Goal: Task Accomplishment & Management: Manage account settings

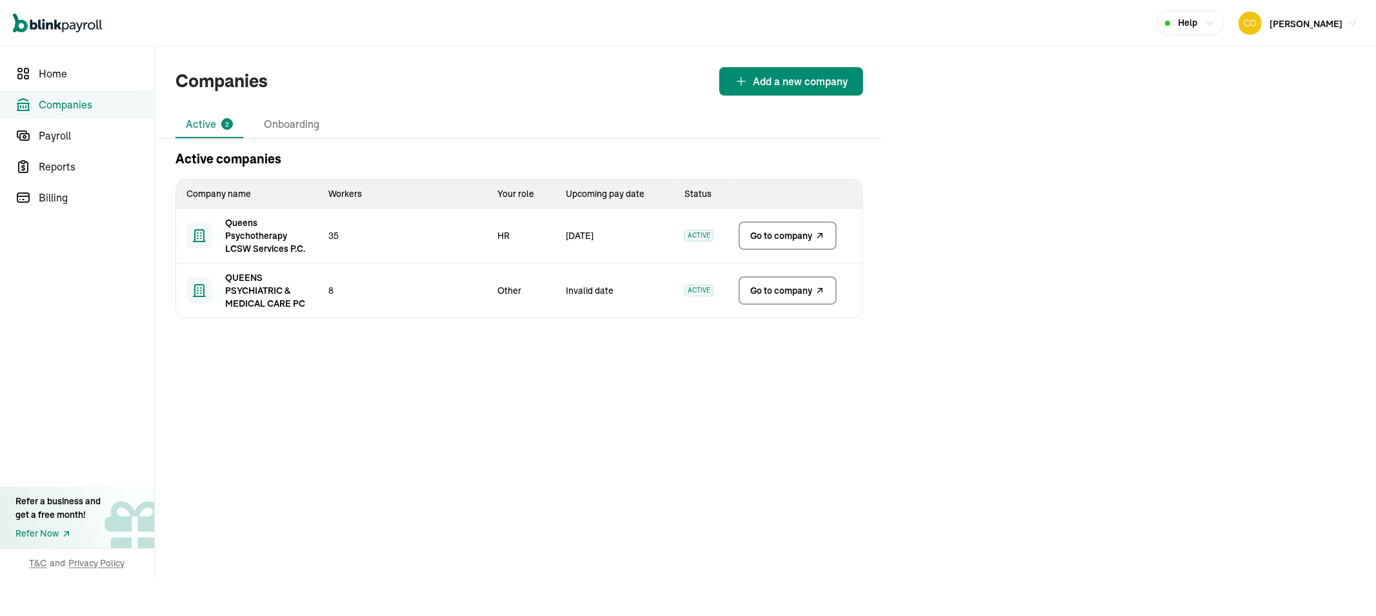
click at [783, 299] on link "Go to company" at bounding box center [788, 290] width 98 height 28
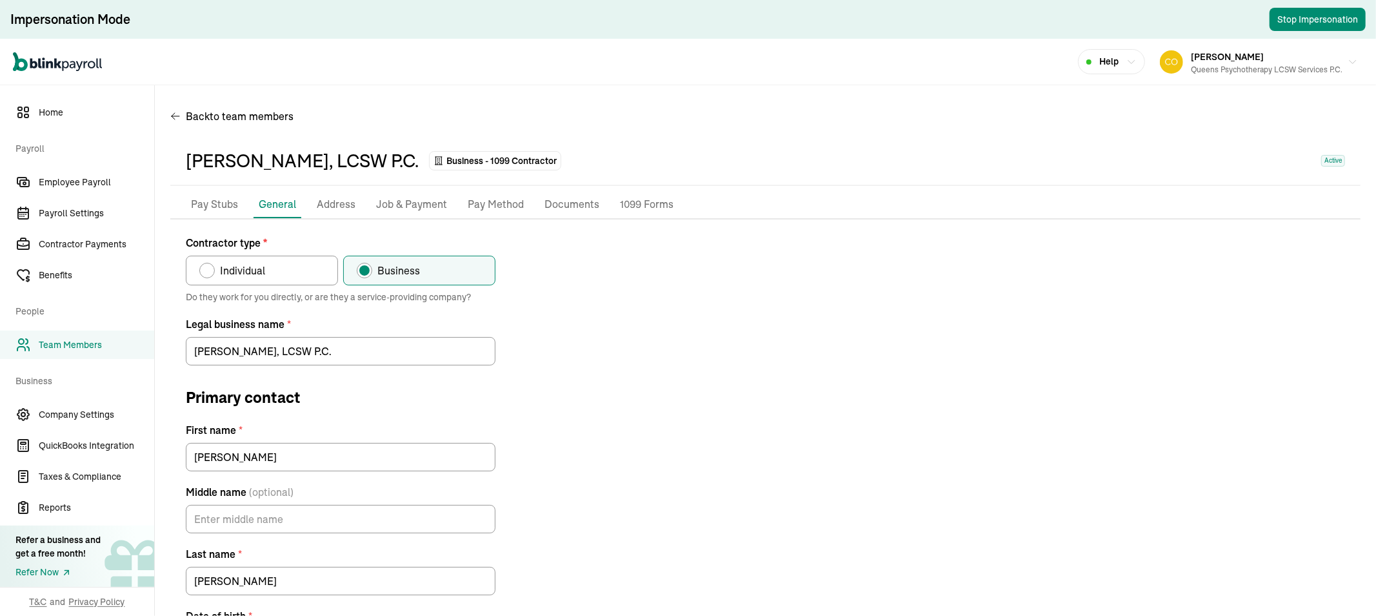
type input "[EMAIL_ADDRESS][DOMAIN_NAME]"
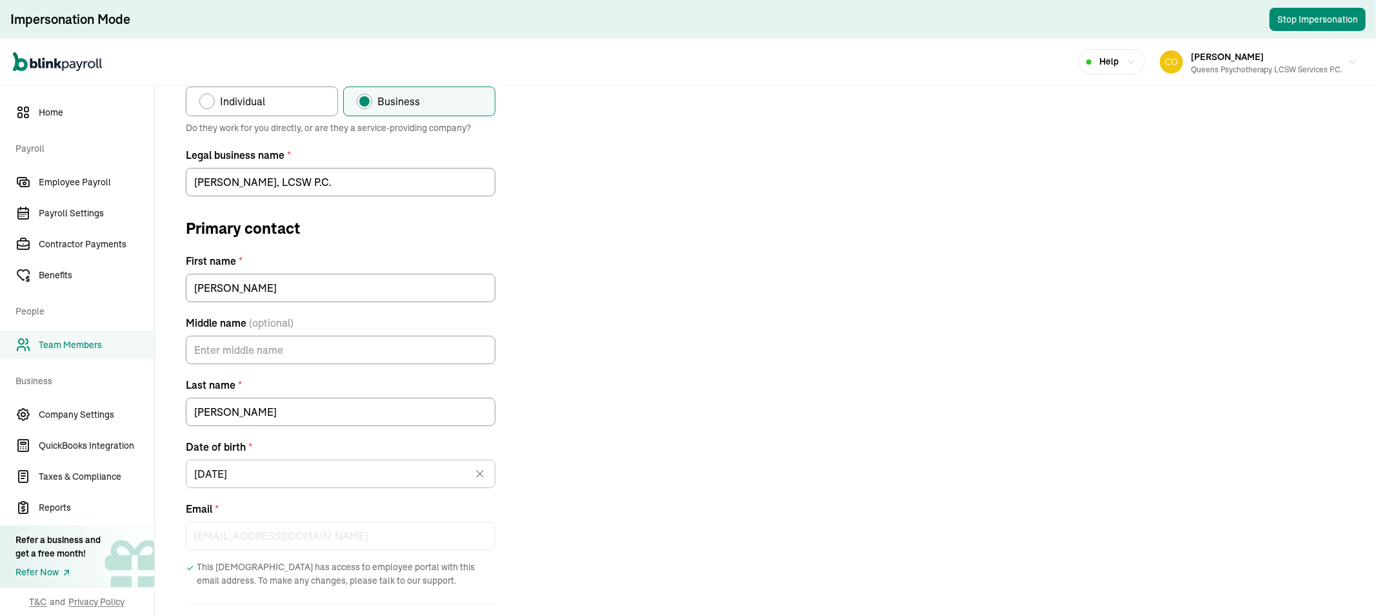
click at [183, 115] on div "Pay Stubs General Address Job & Payment Pay Method Documents 1099 Forms Contrac…" at bounding box center [765, 334] width 1190 height 625
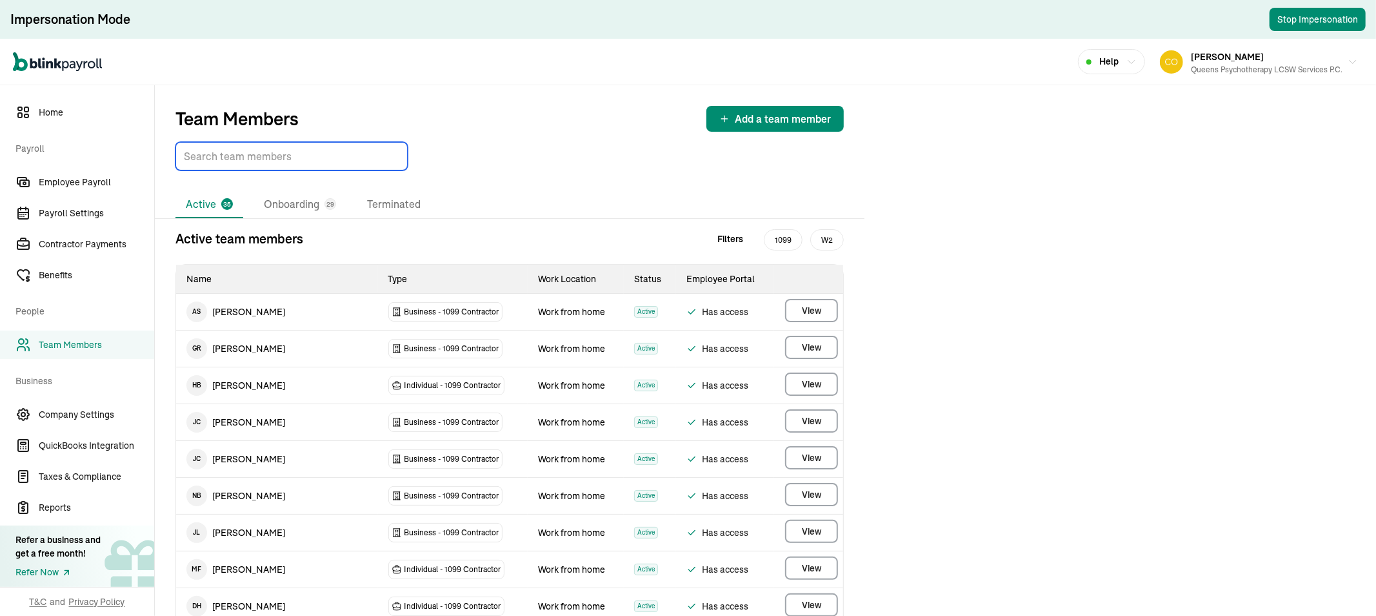
click at [229, 151] on input "TextInput" at bounding box center [291, 156] width 232 height 28
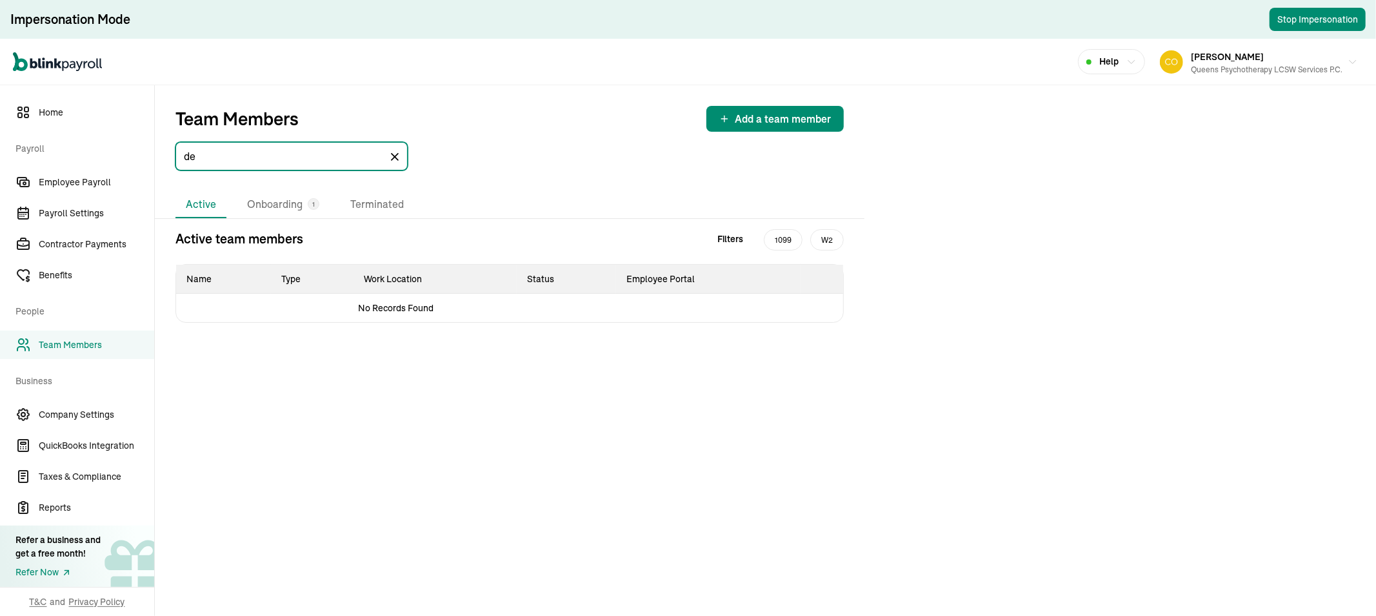
type input "d"
type input "o"
click at [279, 205] on li "Onboarding" at bounding box center [275, 204] width 76 height 27
click at [268, 160] on input "pea" at bounding box center [291, 156] width 232 height 28
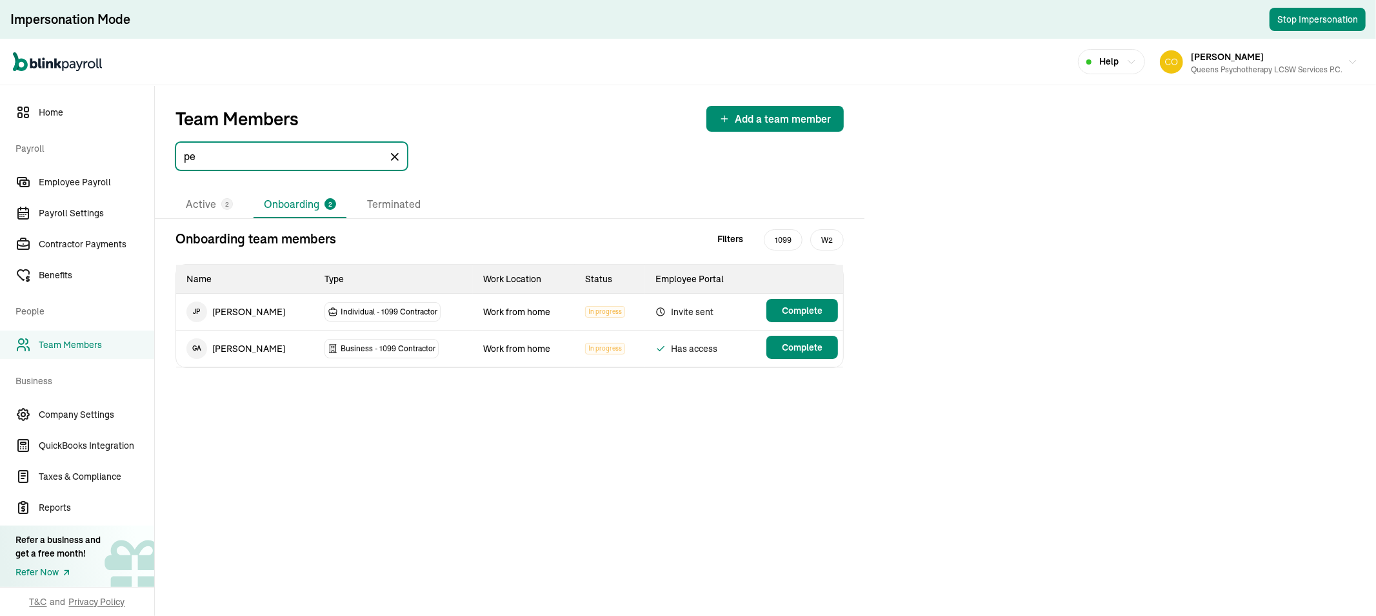
type input "p"
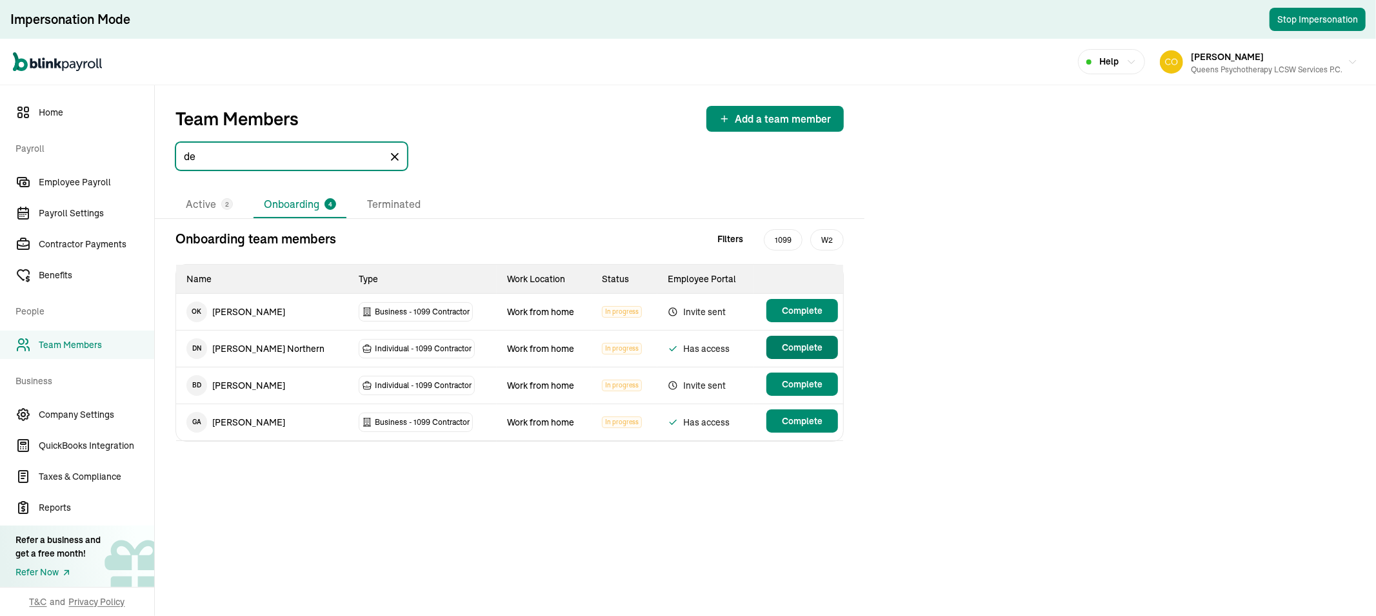
type input "de"
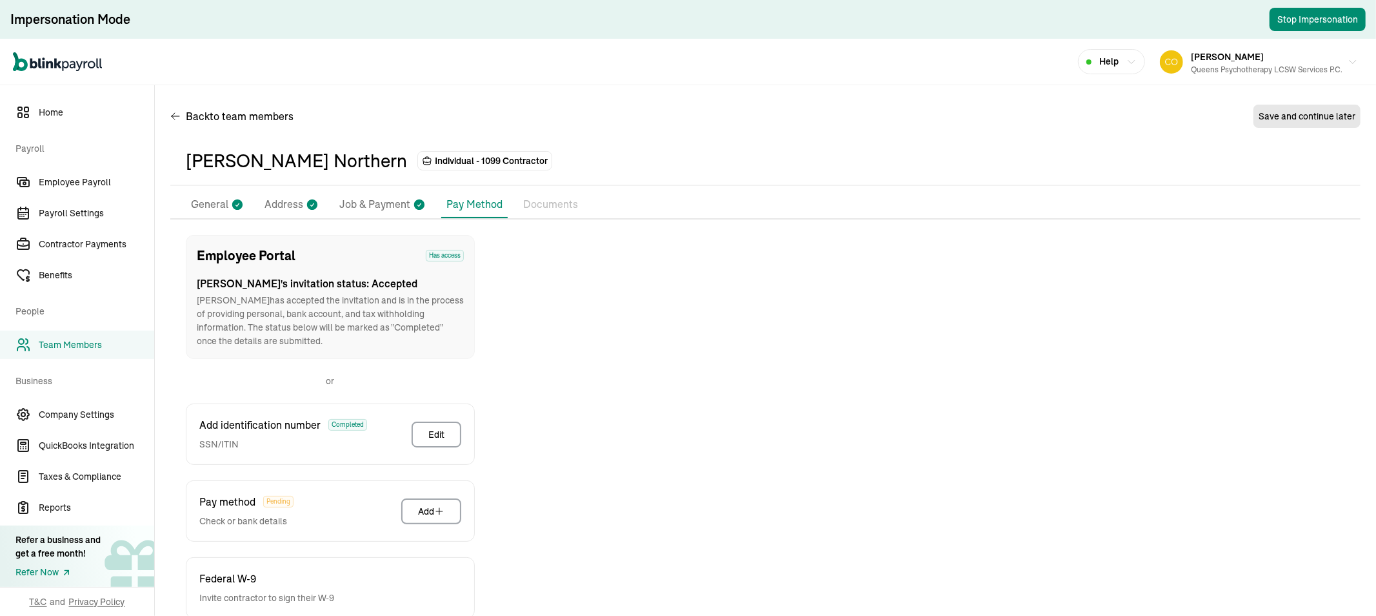
scroll to position [73, 0]
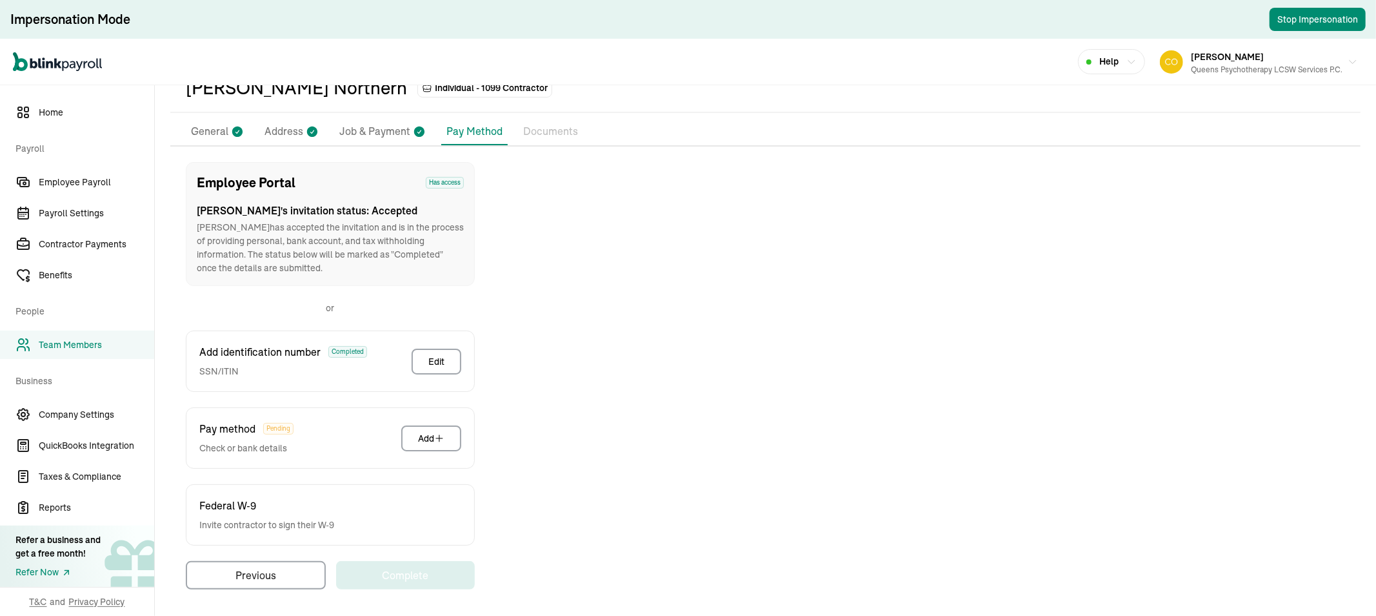
click at [206, 131] on p "General" at bounding box center [209, 131] width 37 height 17
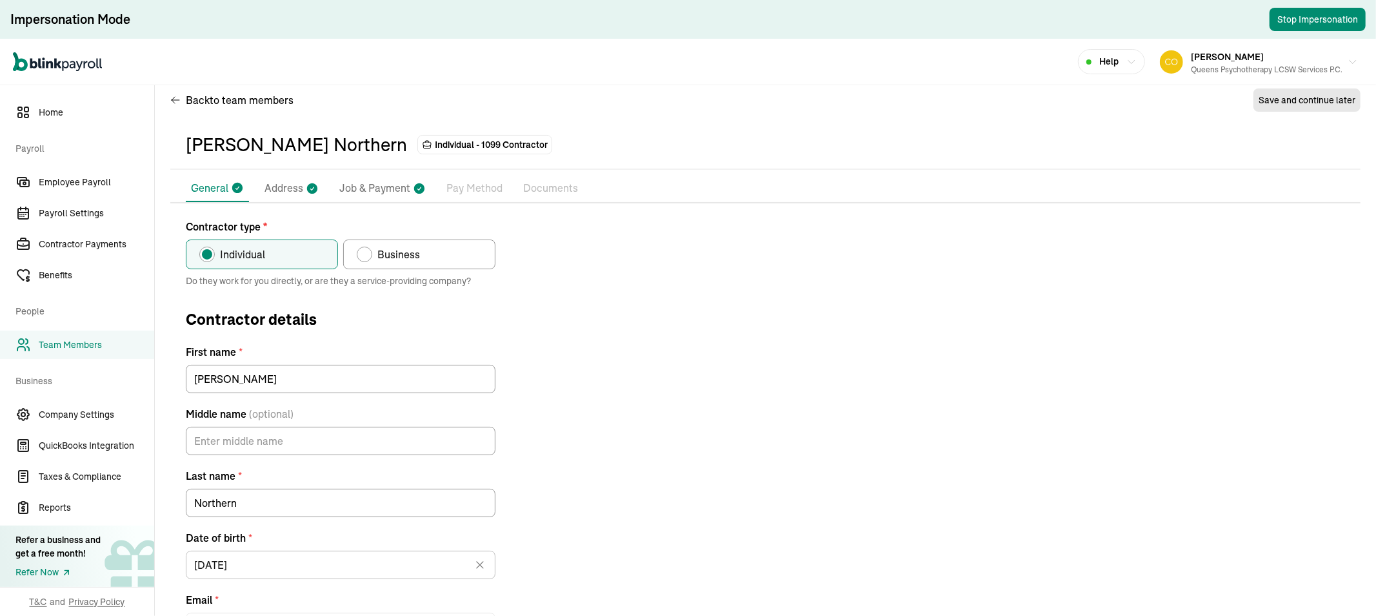
scroll to position [0, 0]
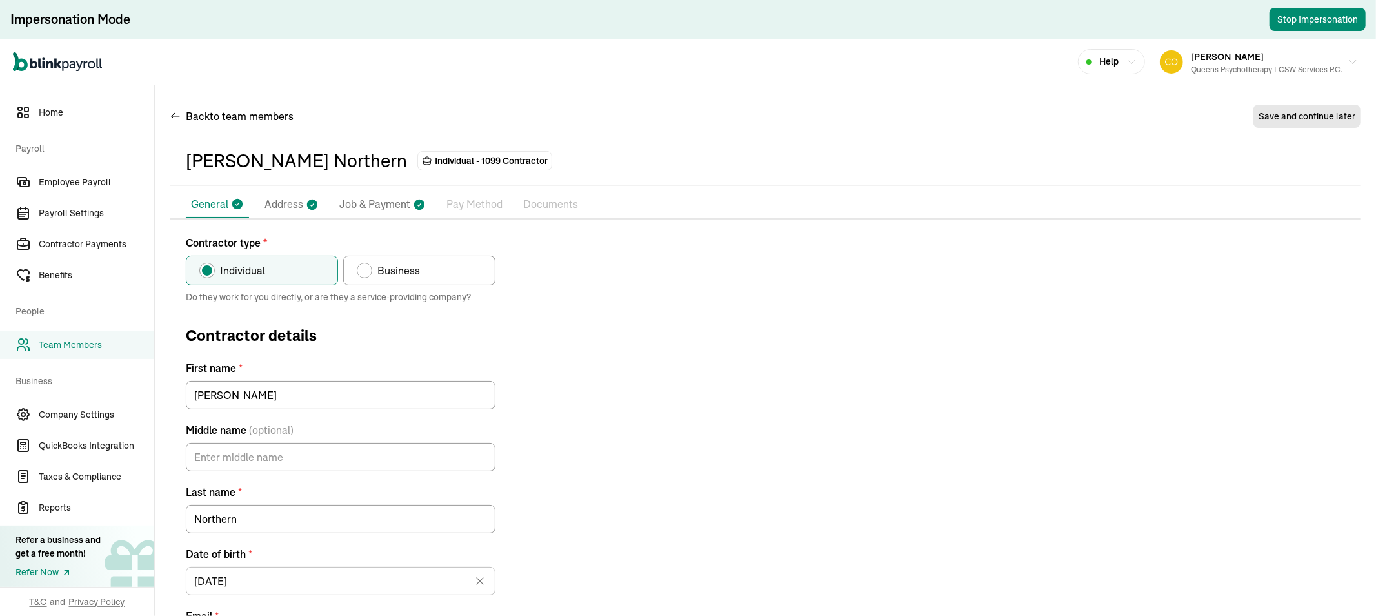
click at [395, 196] on p "Job & Payment" at bounding box center [374, 204] width 71 height 17
select select "Works from home"
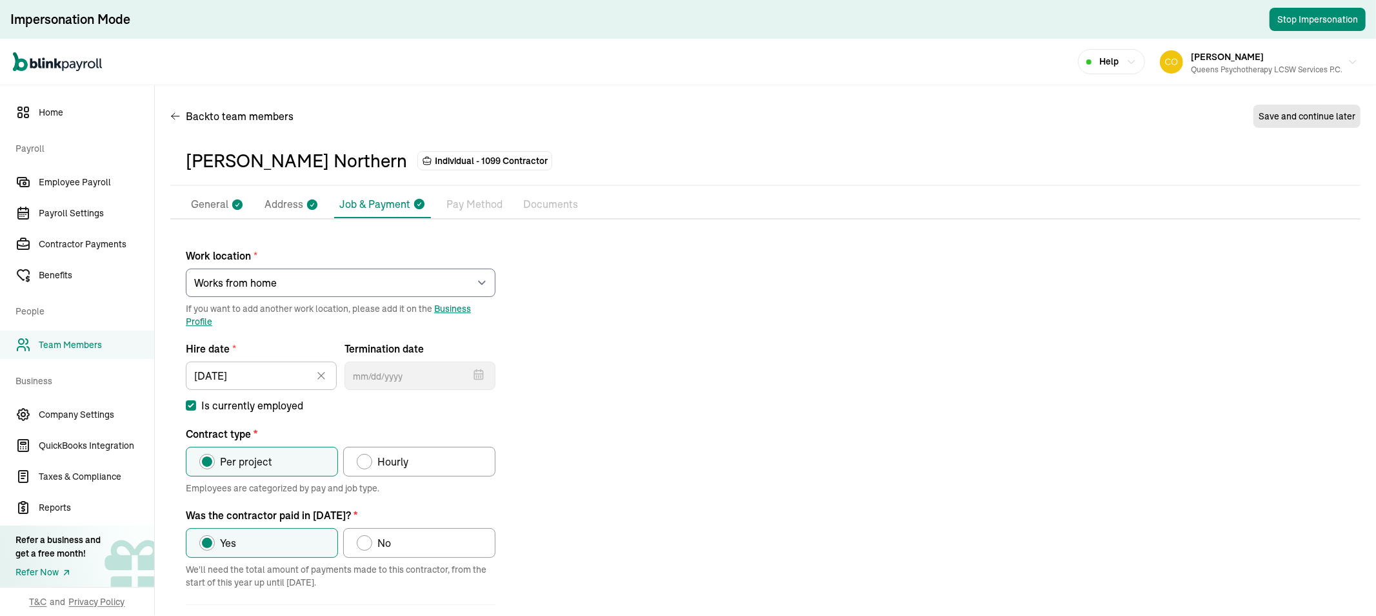
scroll to position [62, 0]
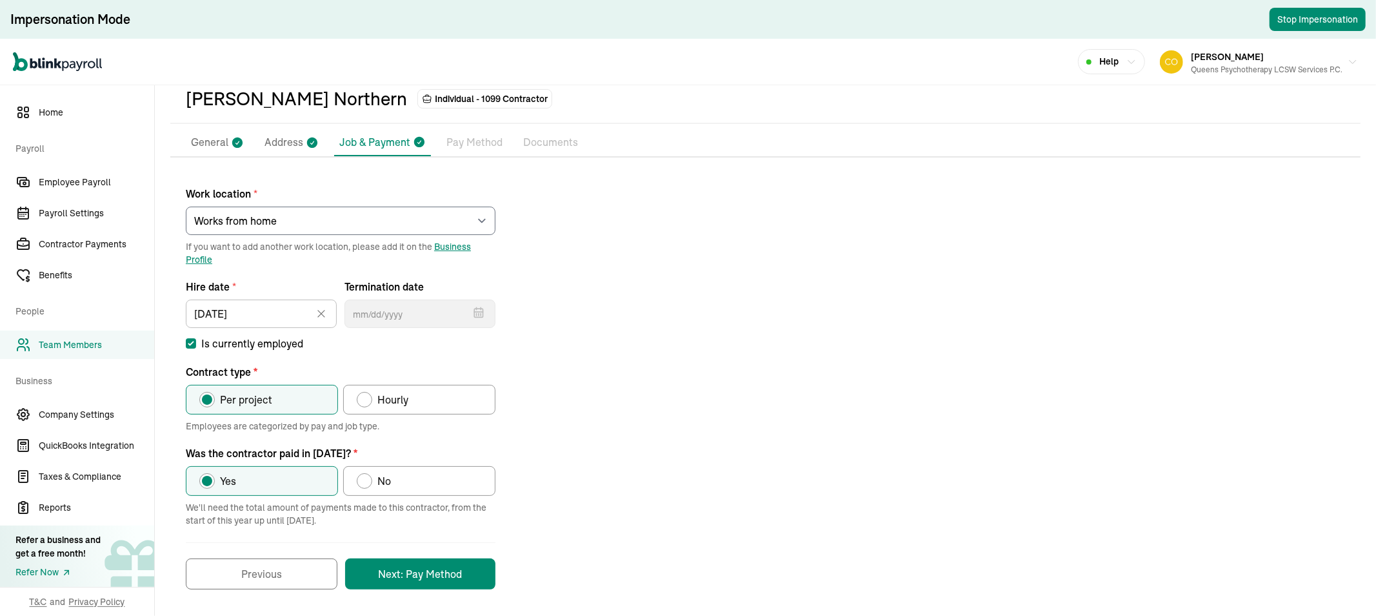
click at [461, 150] on li "Pay Method" at bounding box center [474, 142] width 66 height 27
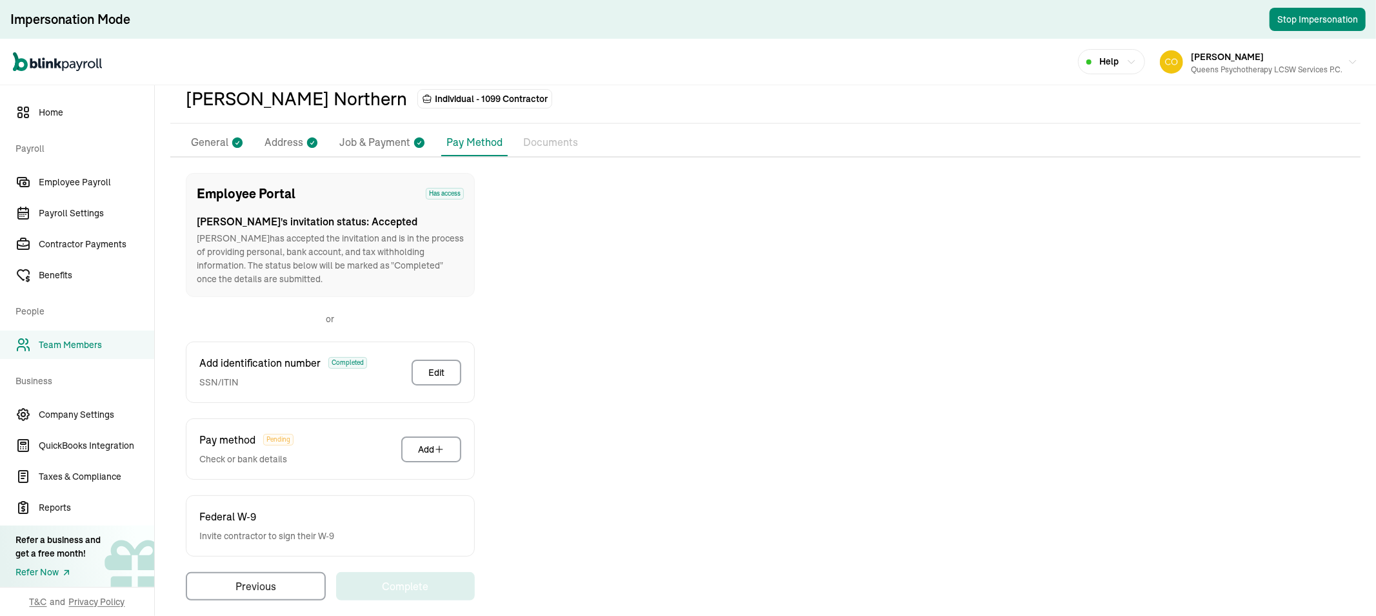
scroll to position [73, 0]
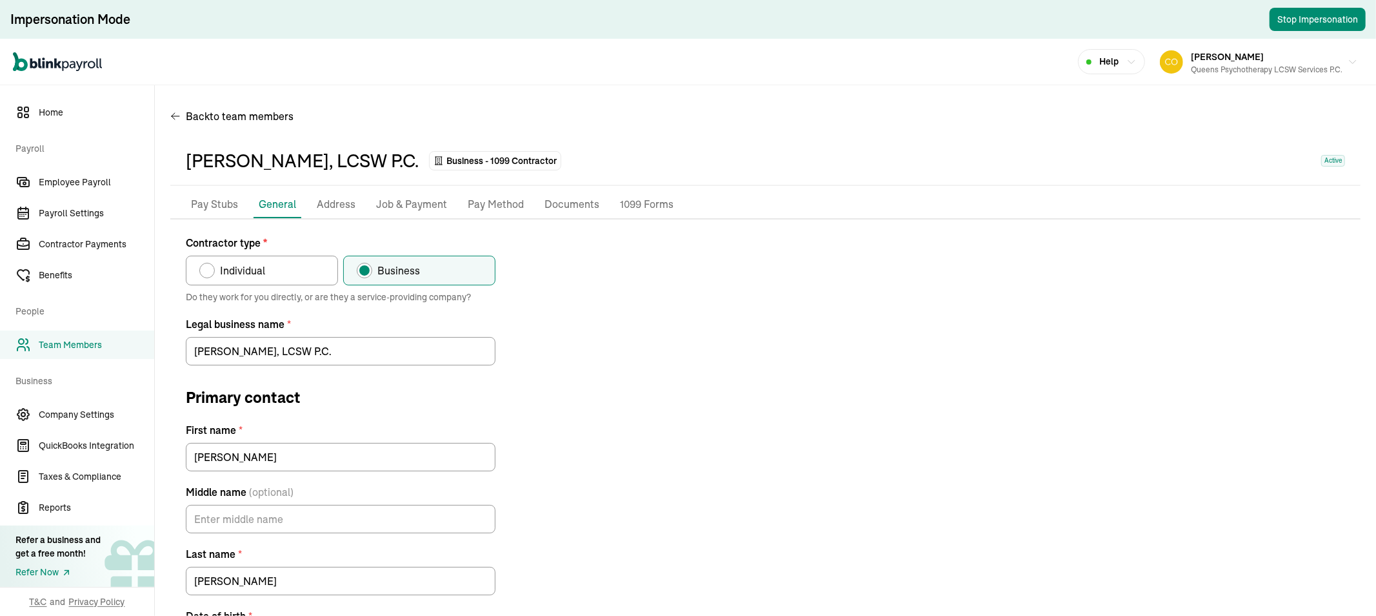
type input "[EMAIL_ADDRESS][DOMAIN_NAME]"
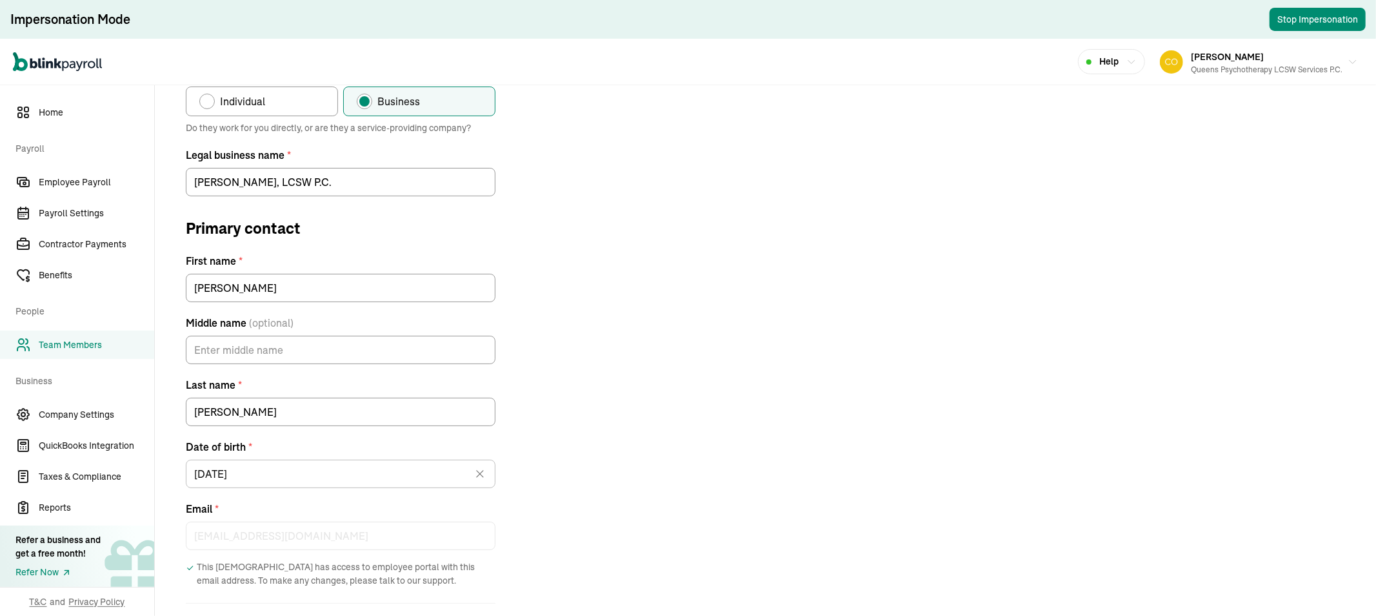
click at [183, 115] on div "Pay Stubs General Address Job & Payment Pay Method Documents 1099 Forms Contrac…" at bounding box center [765, 334] width 1190 height 625
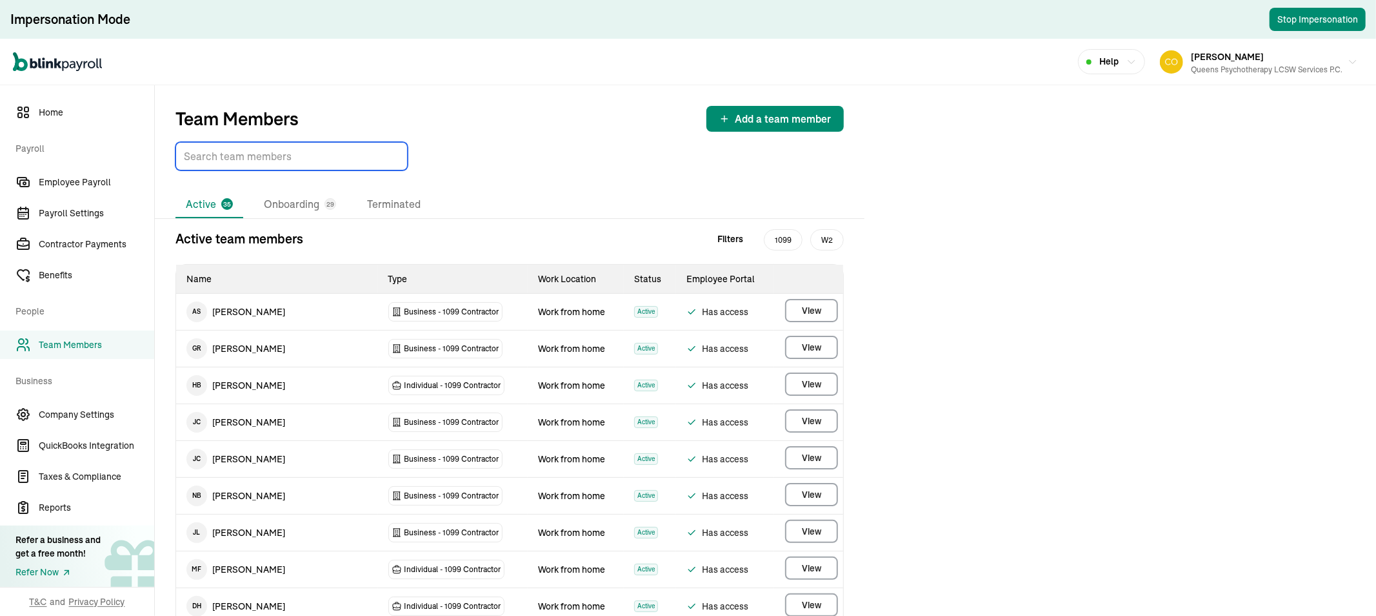
click at [229, 151] on input "TextInput" at bounding box center [291, 156] width 232 height 28
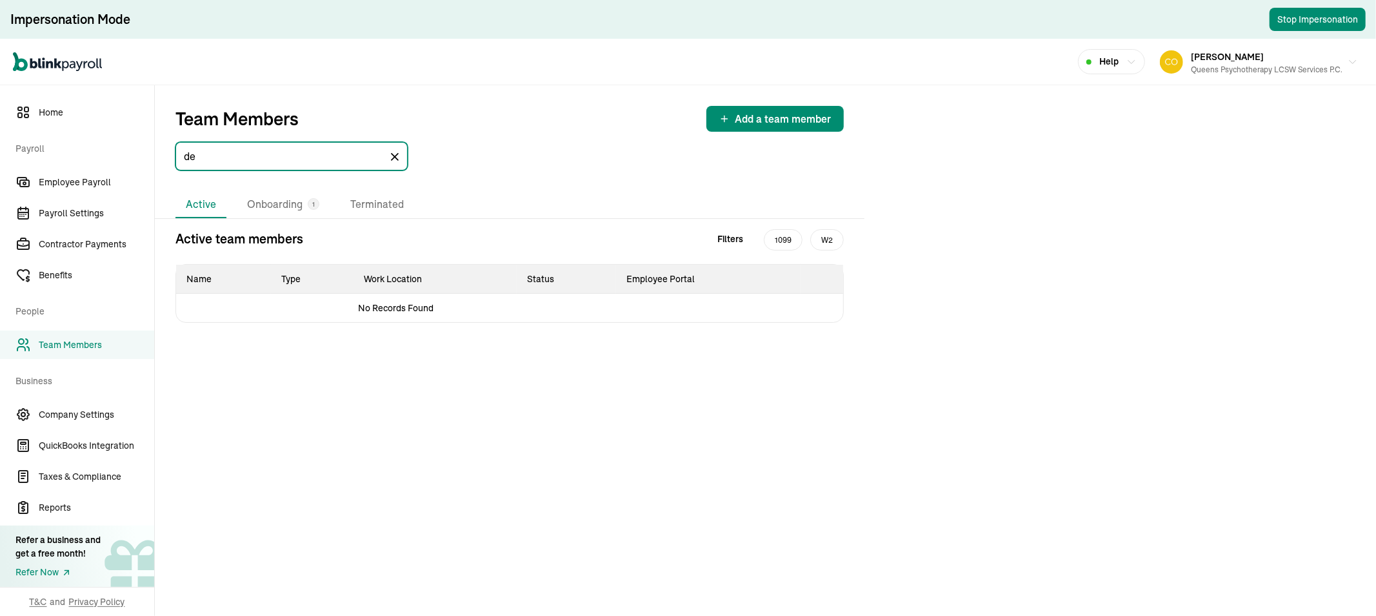
type input "d"
type input "o"
click at [279, 205] on li "Onboarding" at bounding box center [275, 204] width 76 height 27
click at [268, 160] on input "pea" at bounding box center [291, 156] width 232 height 28
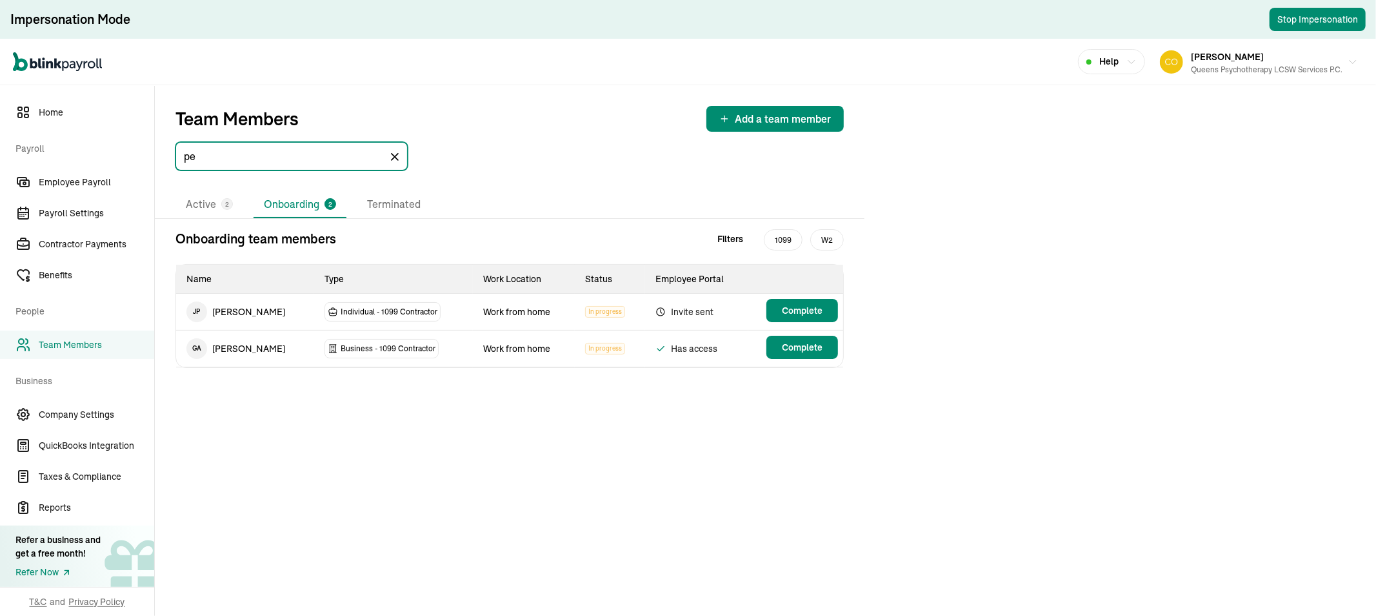
type input "p"
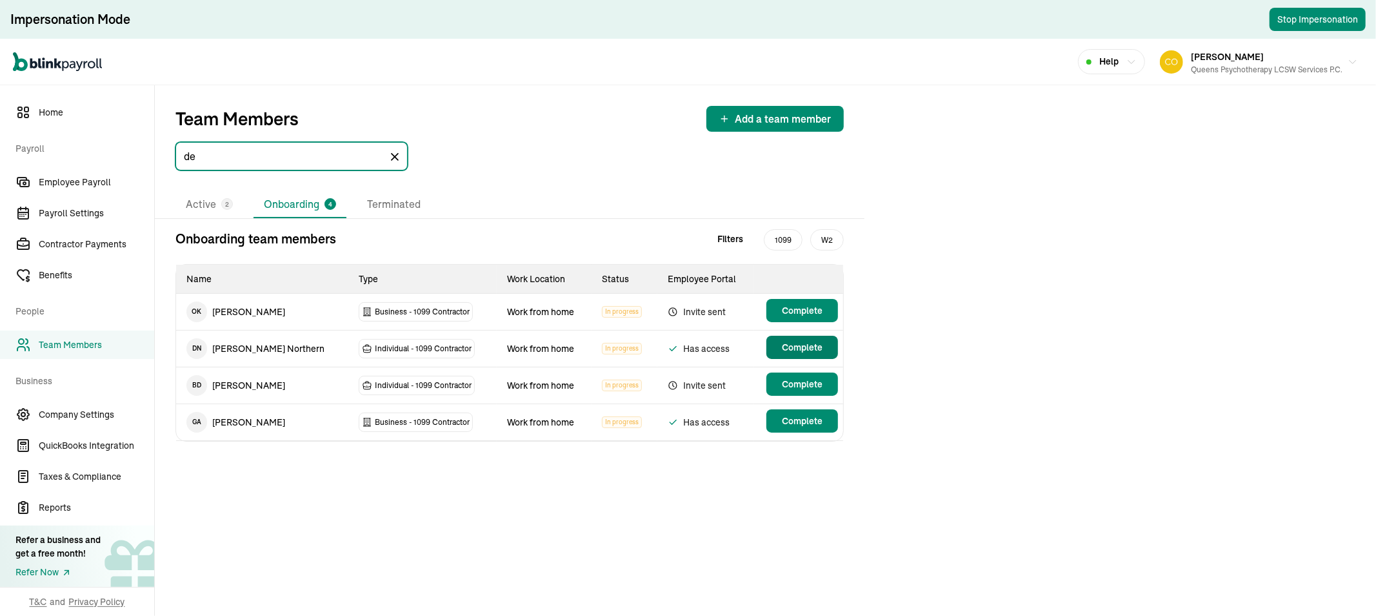
type input "de"
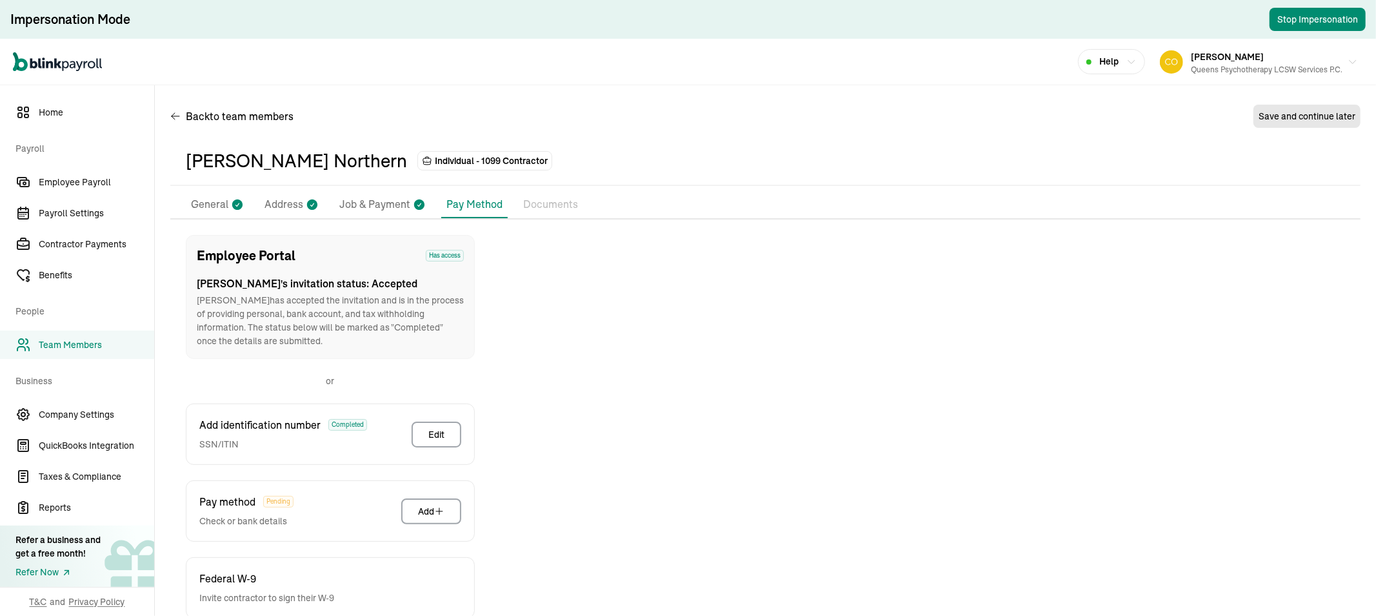
scroll to position [73, 0]
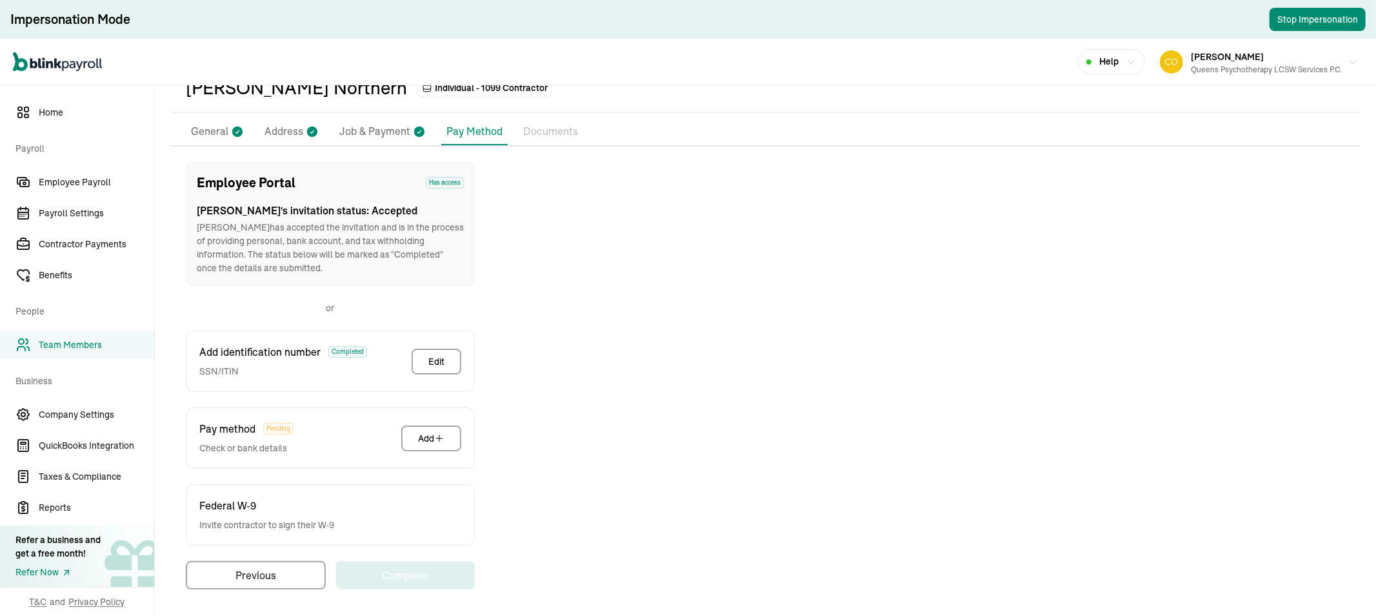
click at [206, 131] on p "General" at bounding box center [209, 131] width 37 height 17
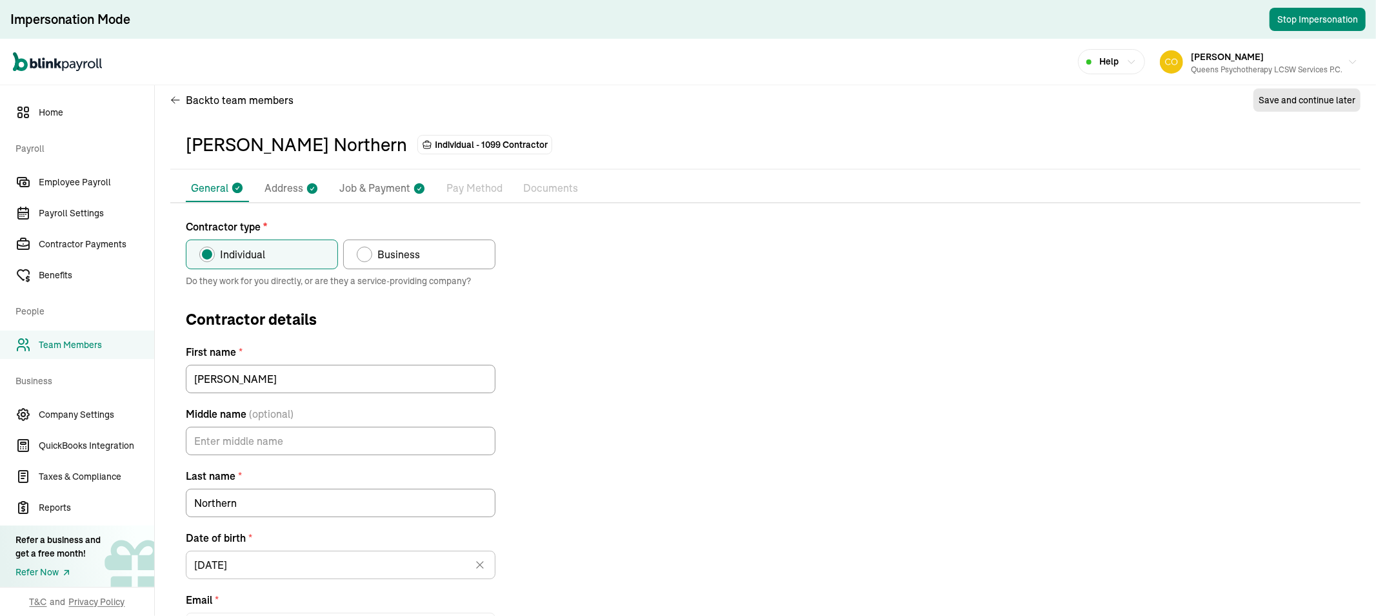
scroll to position [0, 0]
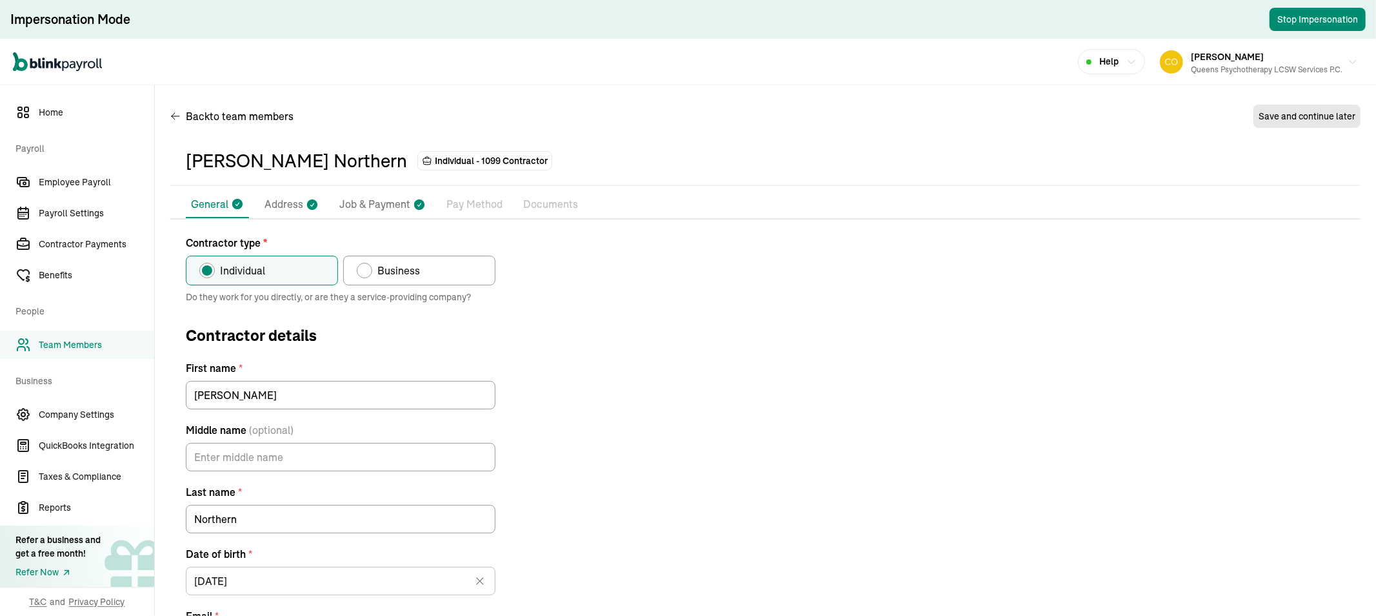
click at [395, 196] on p "Job & Payment" at bounding box center [374, 204] width 71 height 17
select select "Works from home"
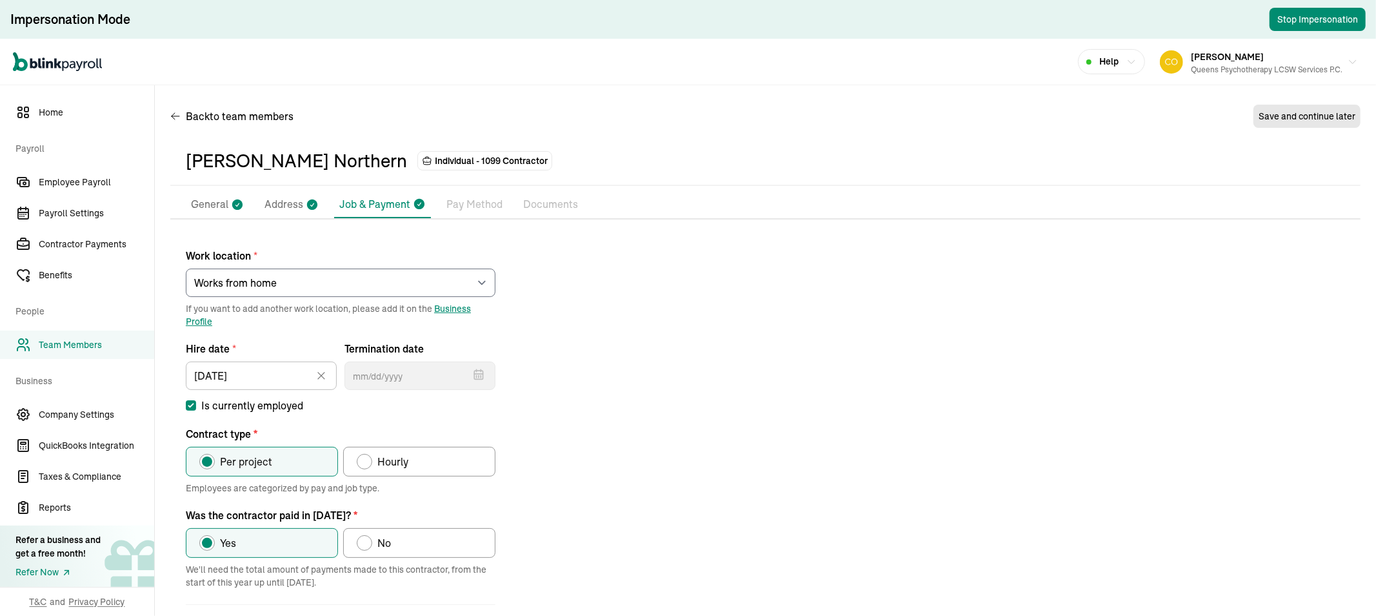
scroll to position [62, 0]
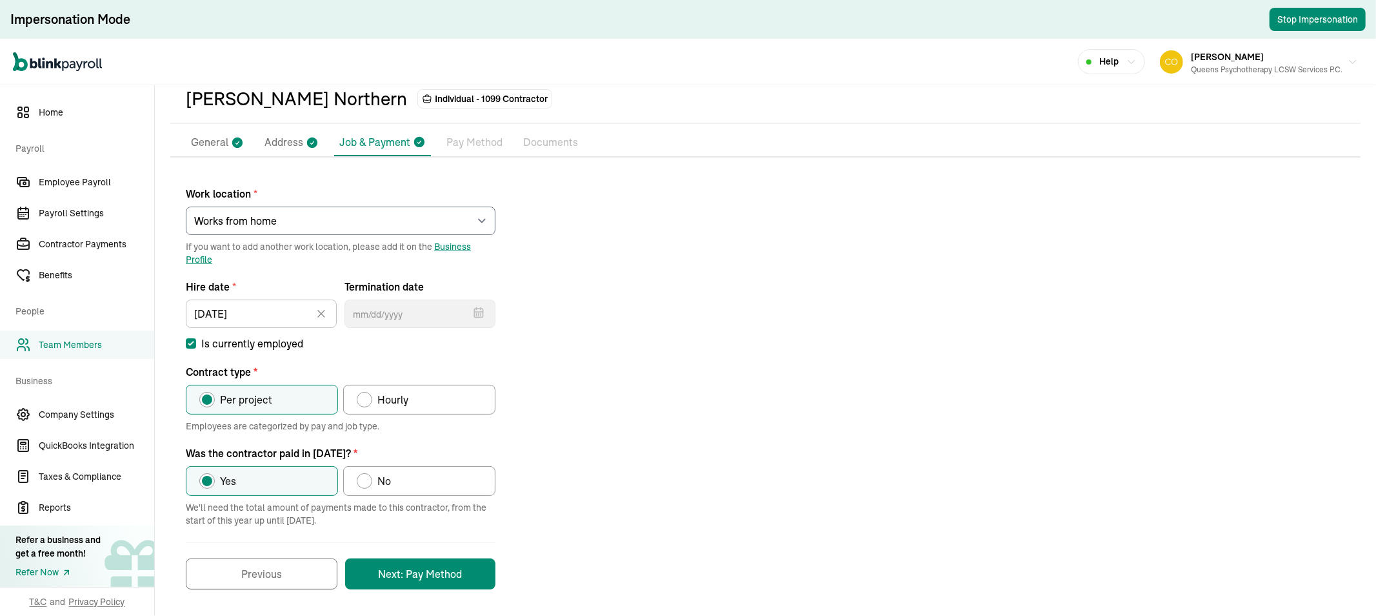
click at [461, 150] on li "Pay Method" at bounding box center [474, 142] width 66 height 27
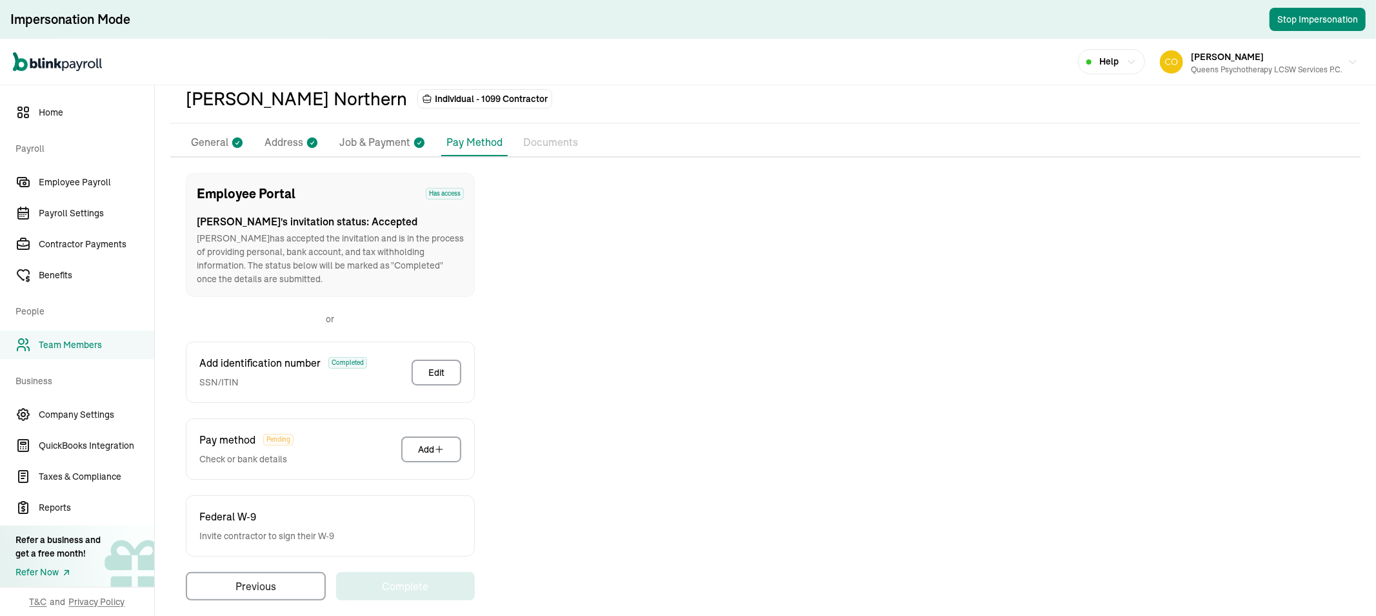
scroll to position [73, 0]
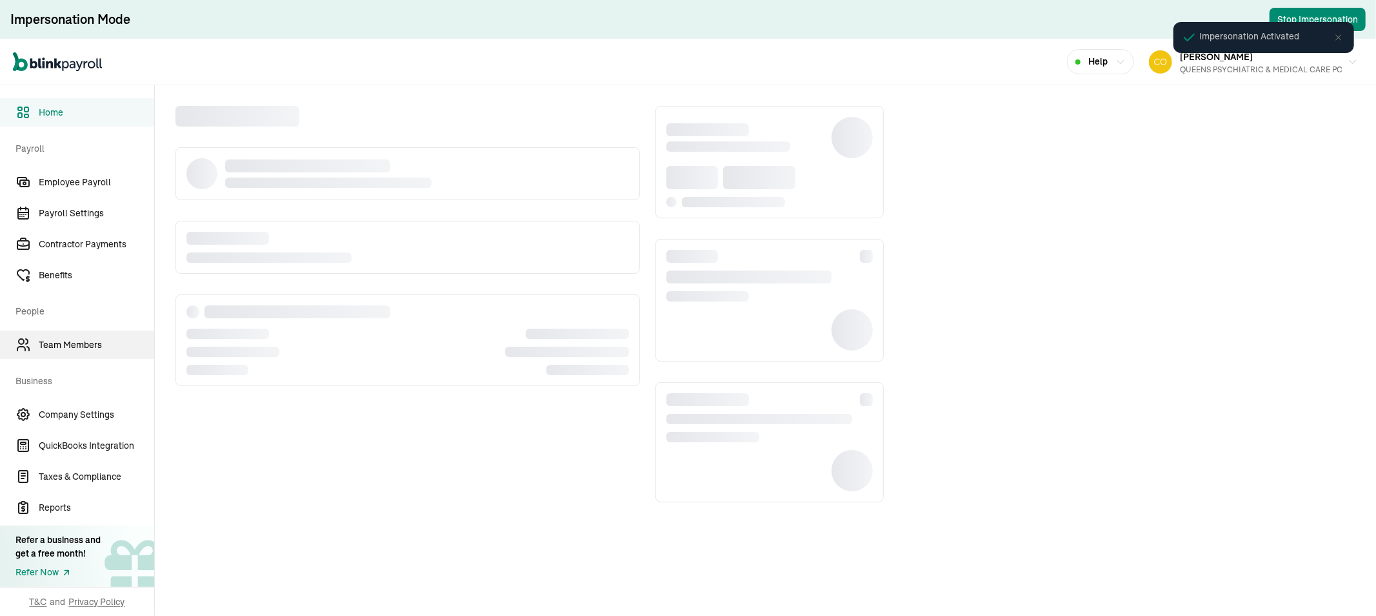
click at [81, 350] on span "Team Members" at bounding box center [96, 345] width 115 height 14
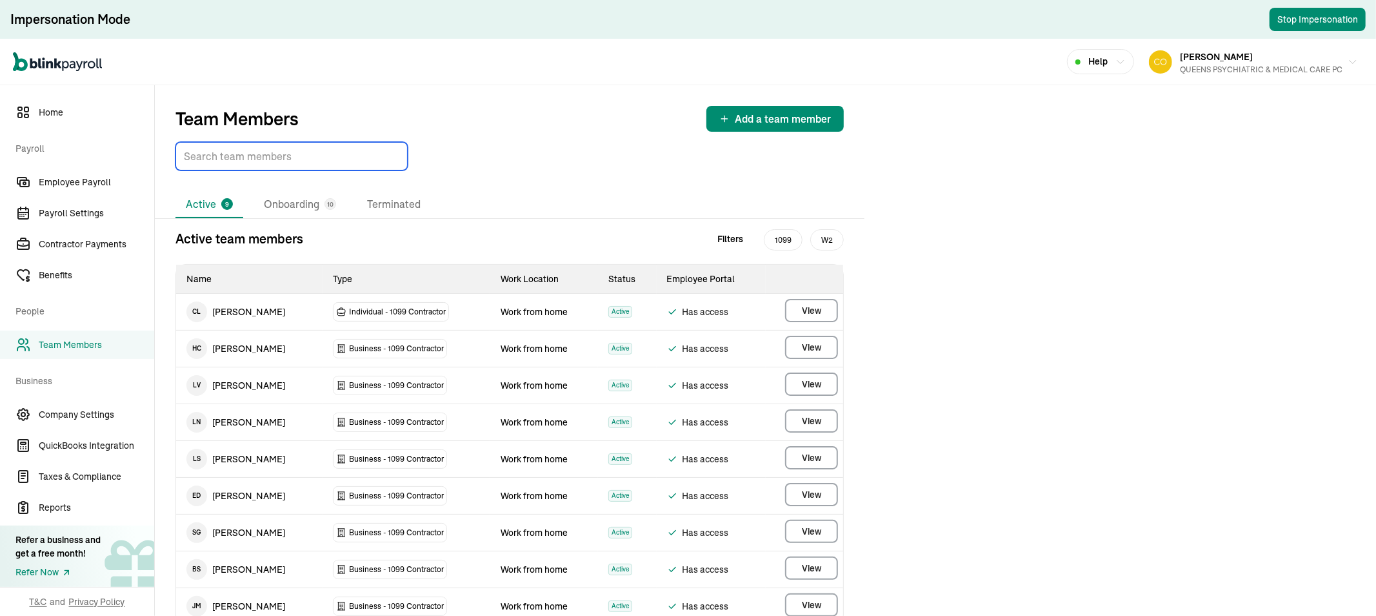
click at [274, 163] on input "TextInput" at bounding box center [291, 156] width 232 height 28
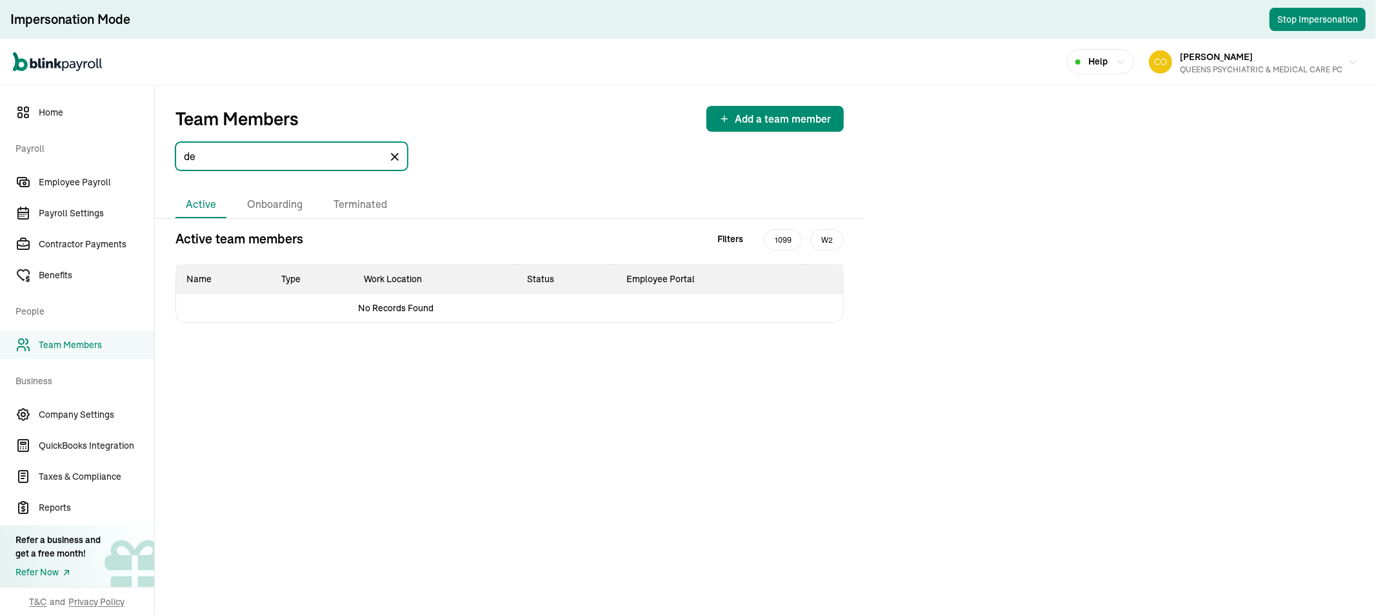
type input "d"
type input "p"
type input "n"
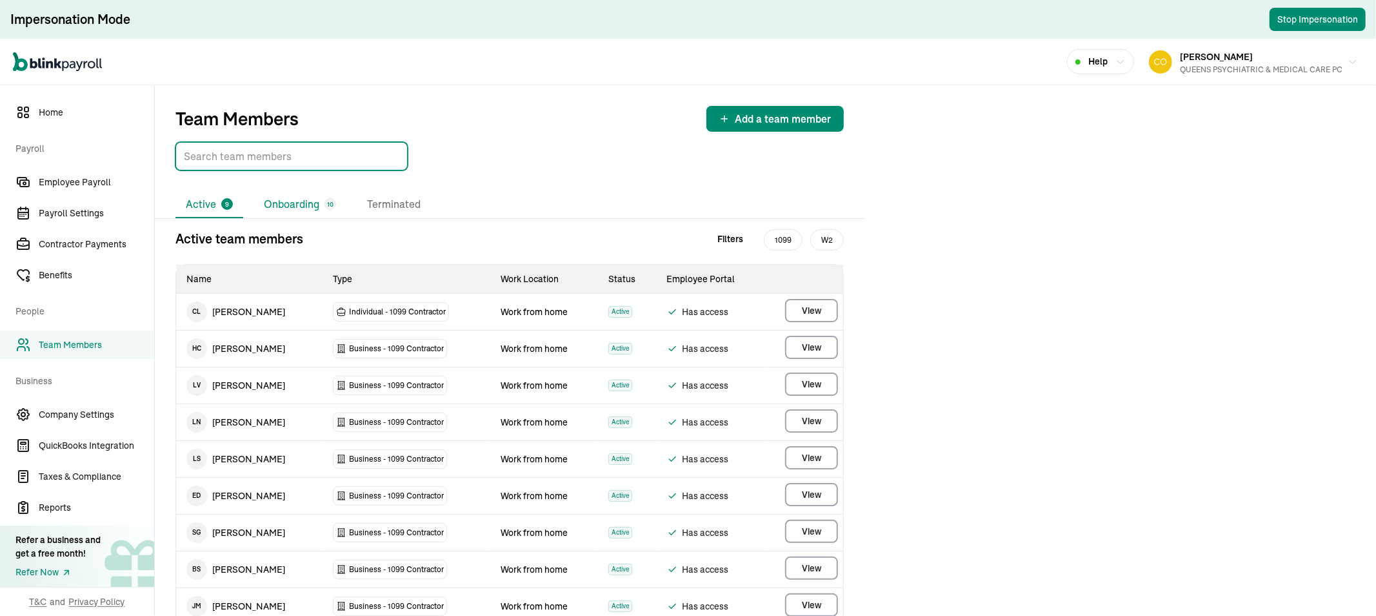
click at [320, 201] on li "Onboarding 10" at bounding box center [300, 204] width 93 height 27
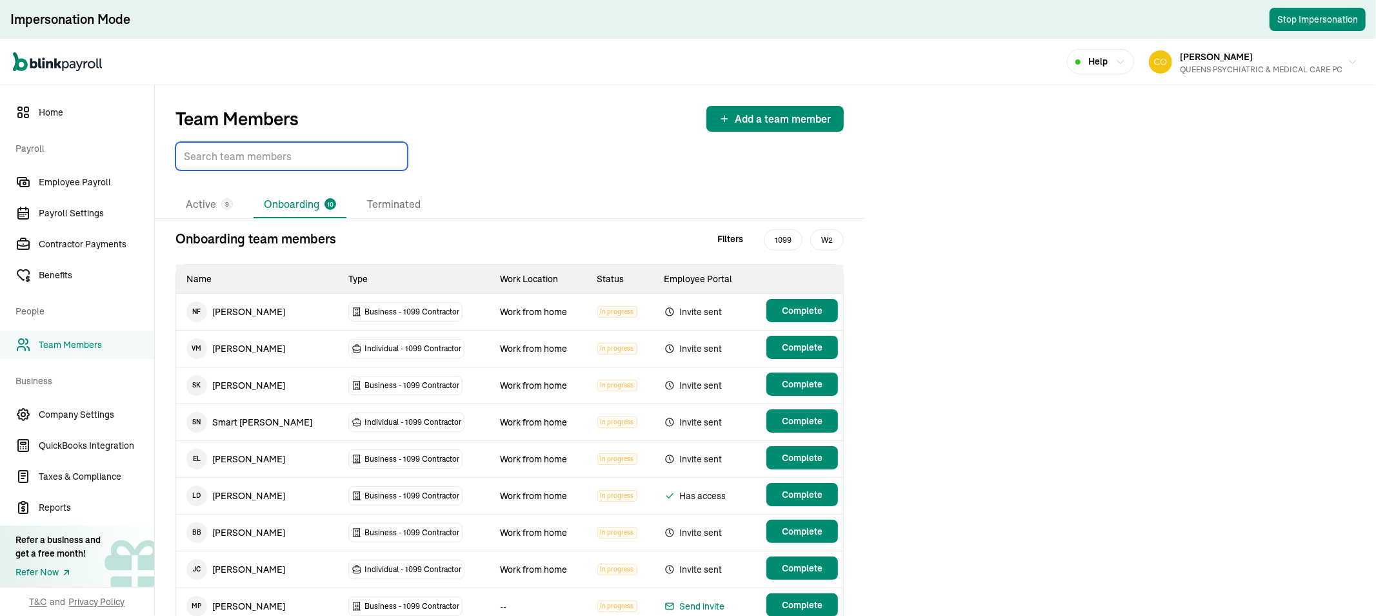
click at [314, 157] on input "TextInput" at bounding box center [291, 156] width 232 height 28
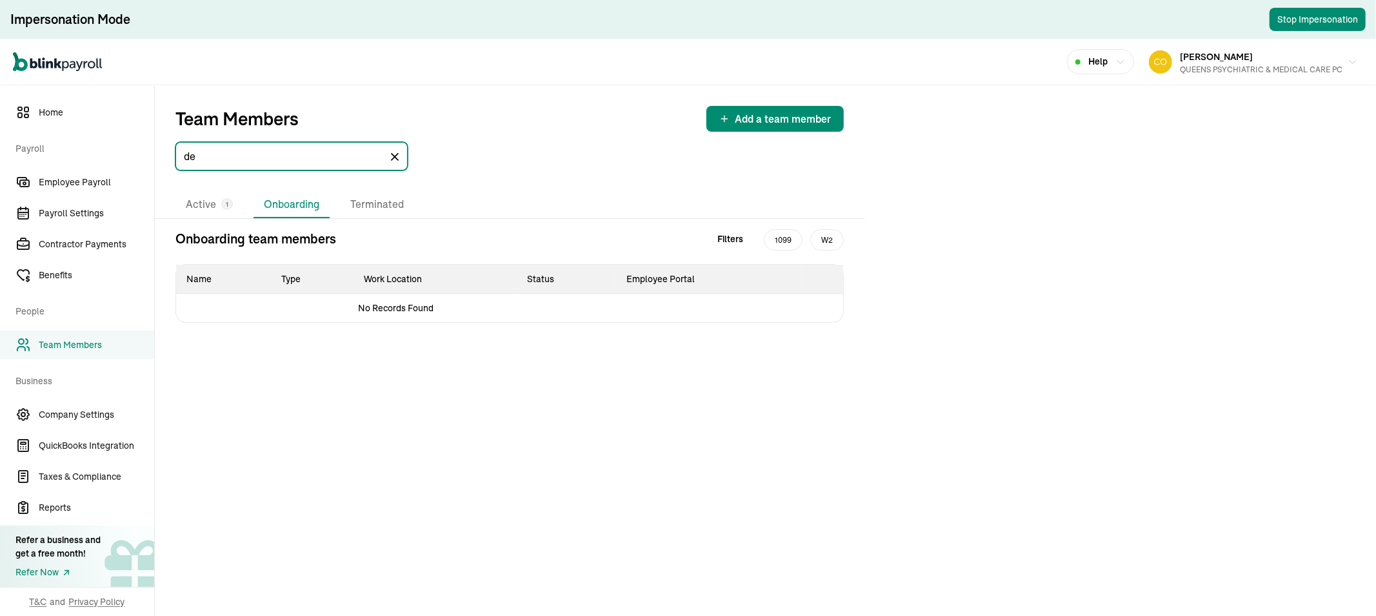
type input "d"
type input "n"
type input "p"
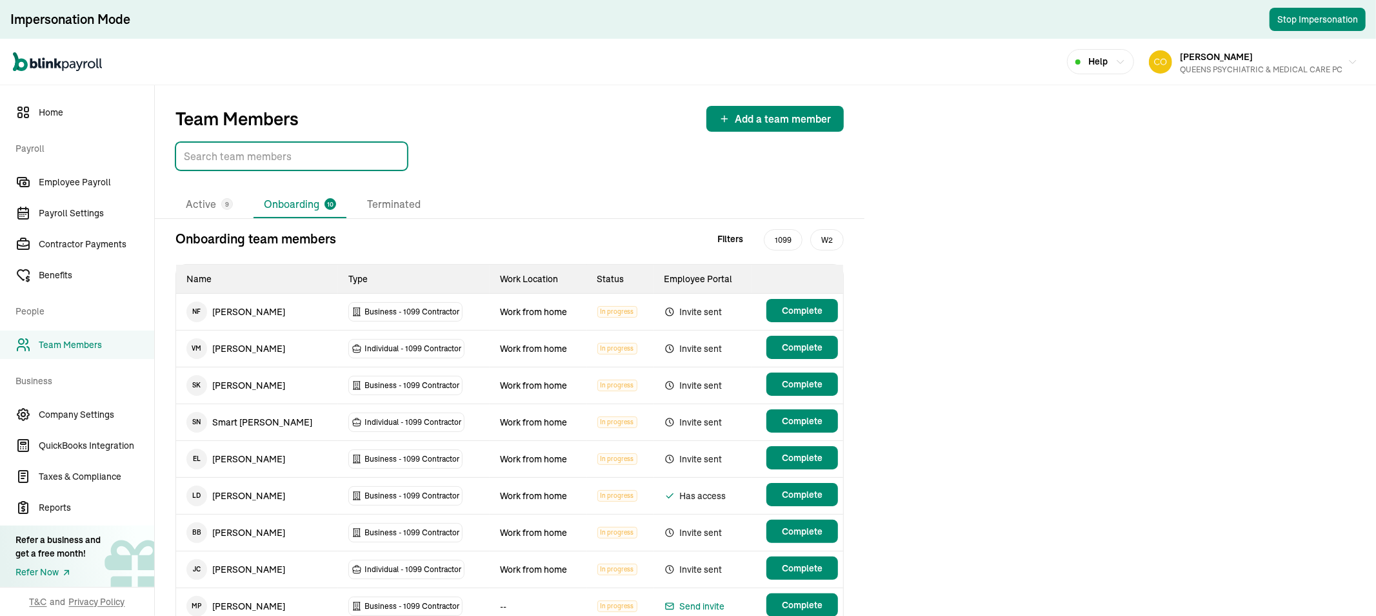
click at [1231, 74] on div "QUEENS PSYCHIATRIC & MEDICAL CARE PC" at bounding box center [1261, 70] width 163 height 12
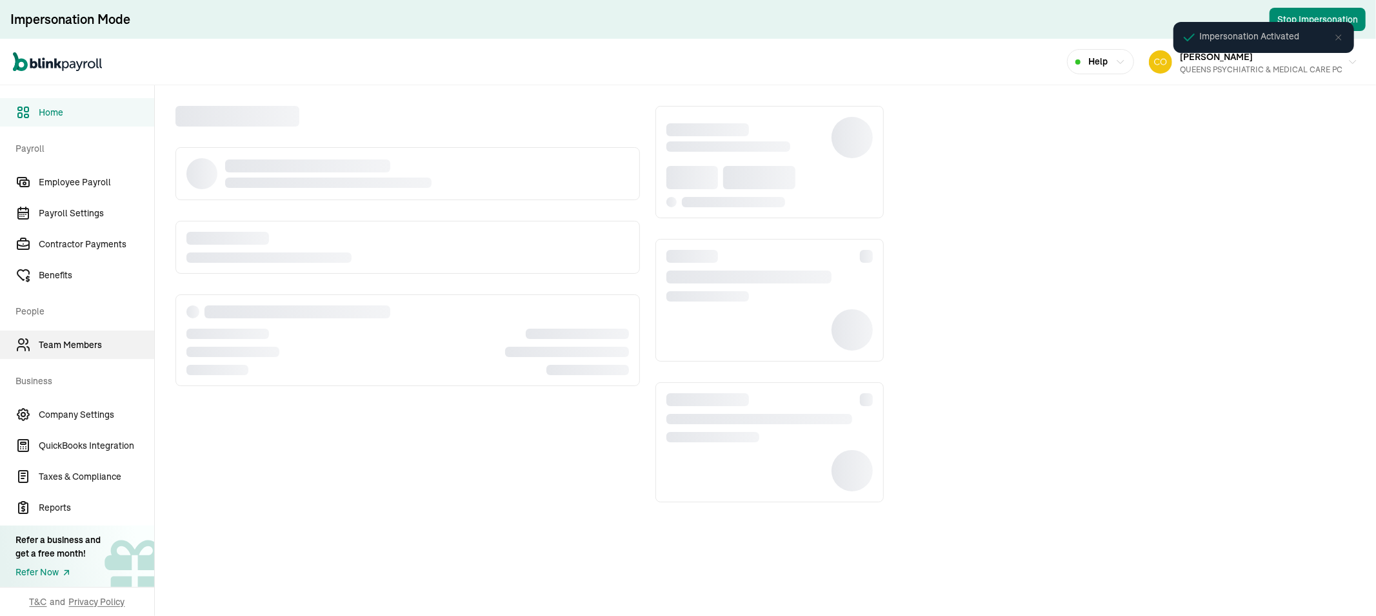
click at [81, 350] on span "Team Members" at bounding box center [96, 345] width 115 height 14
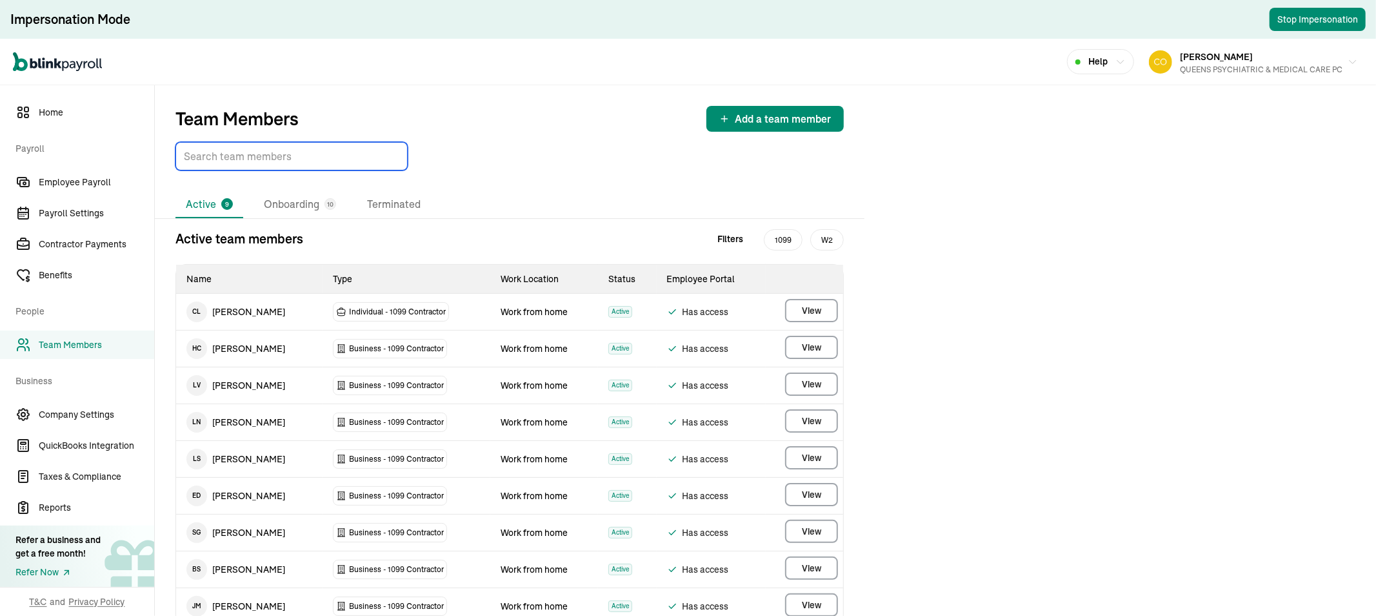
click at [274, 163] on input "TextInput" at bounding box center [291, 156] width 232 height 28
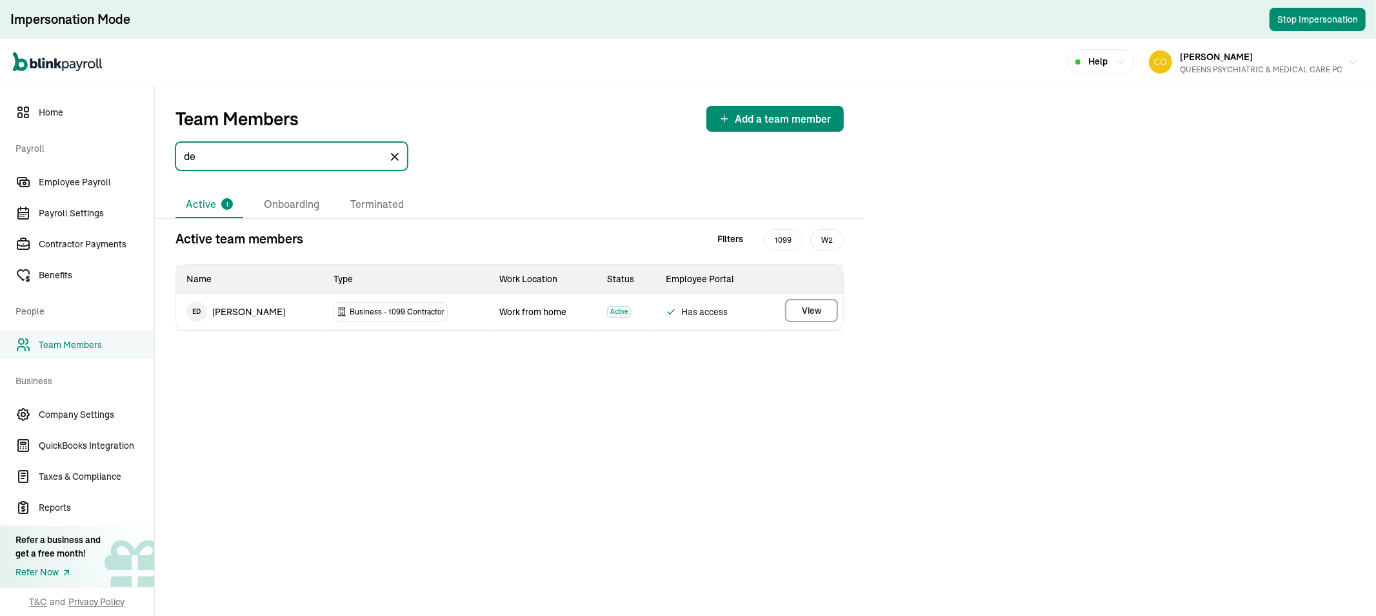
type input "d"
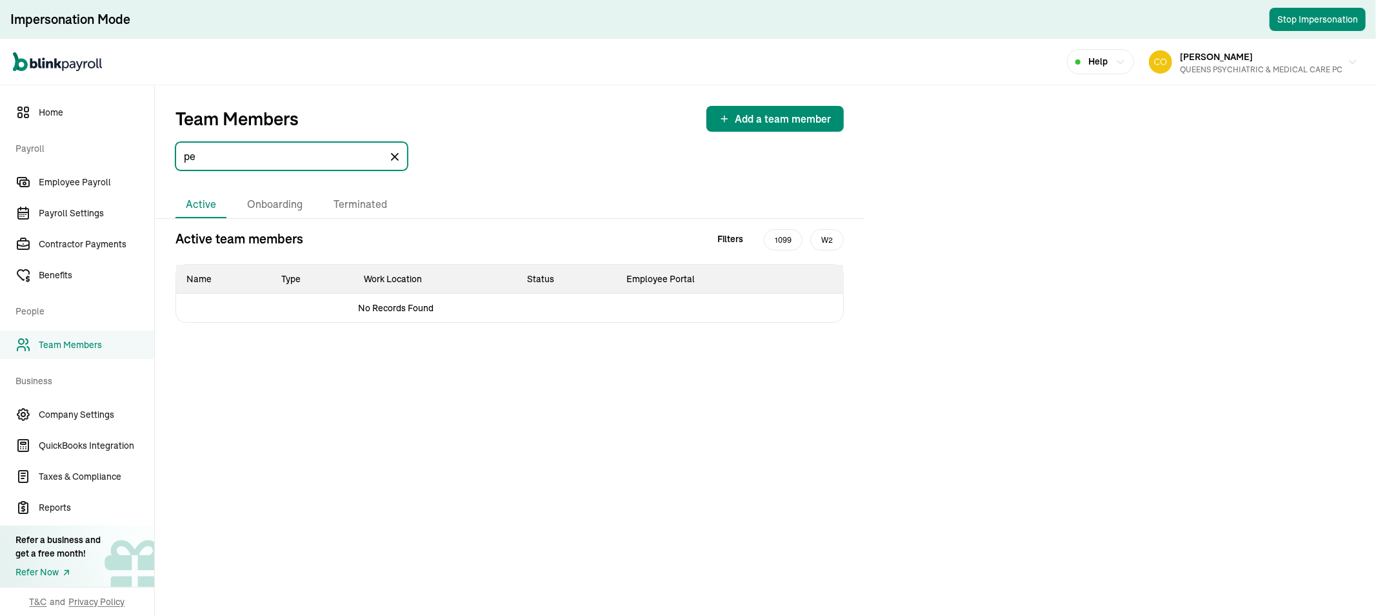
type input "p"
type input "n"
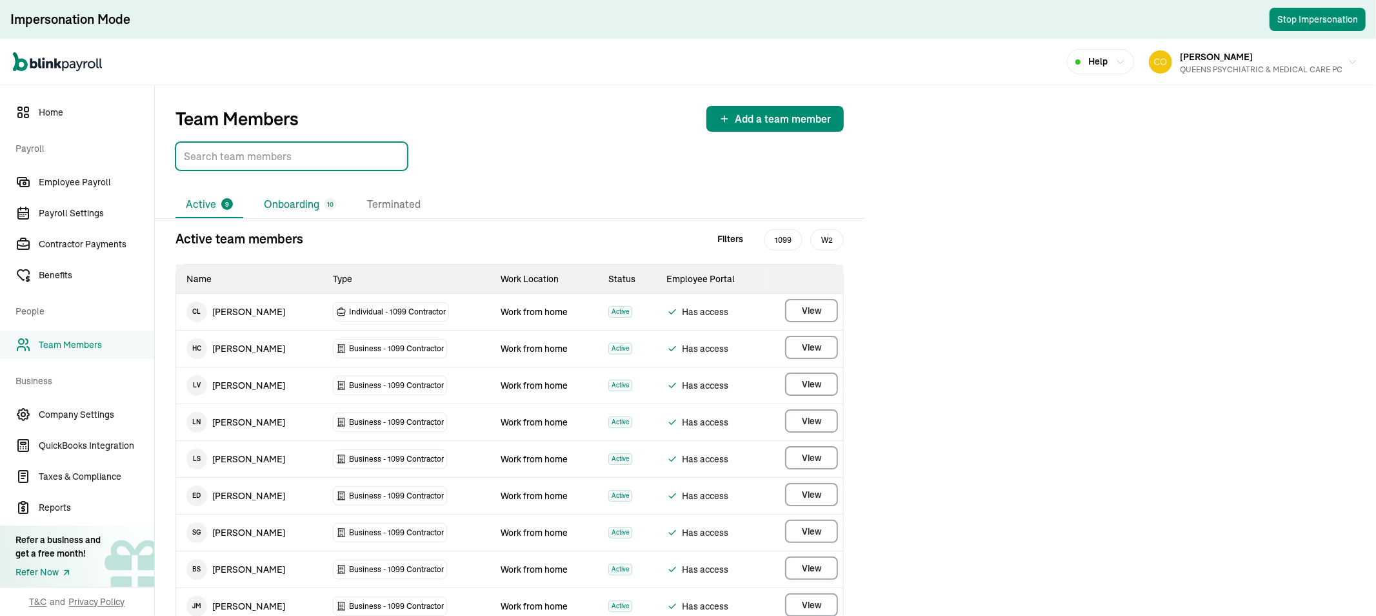
click at [320, 201] on li "Onboarding 10" at bounding box center [300, 204] width 93 height 27
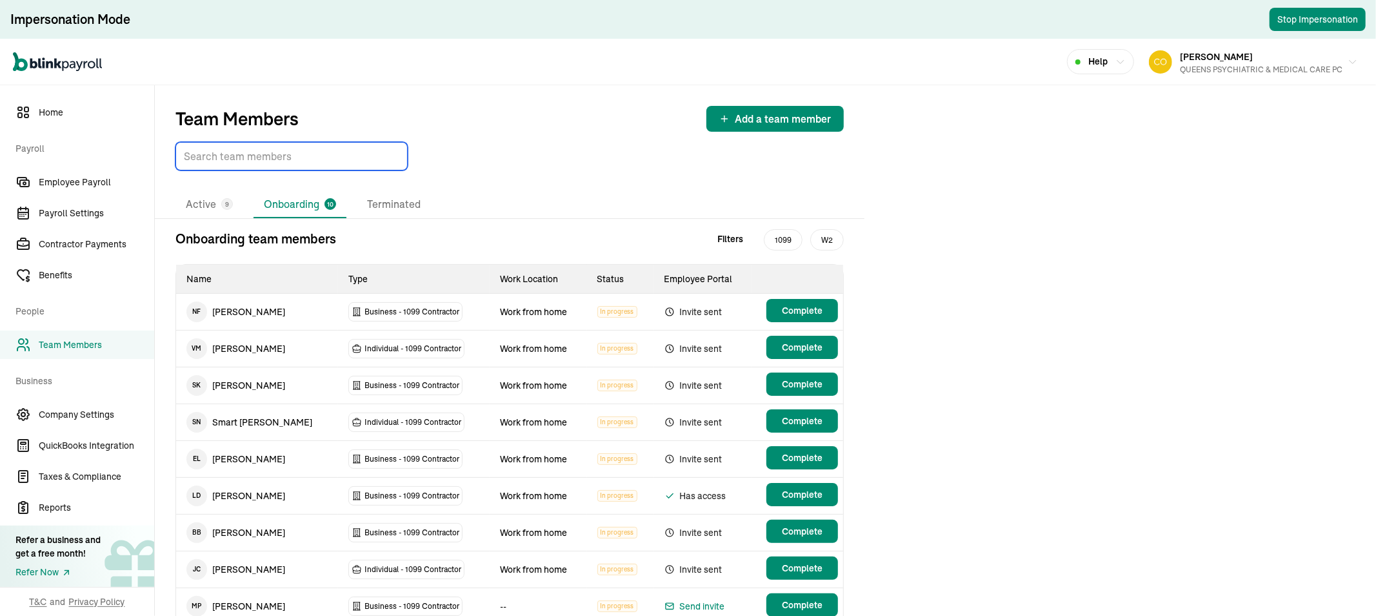
click at [314, 157] on input "TextInput" at bounding box center [291, 156] width 232 height 28
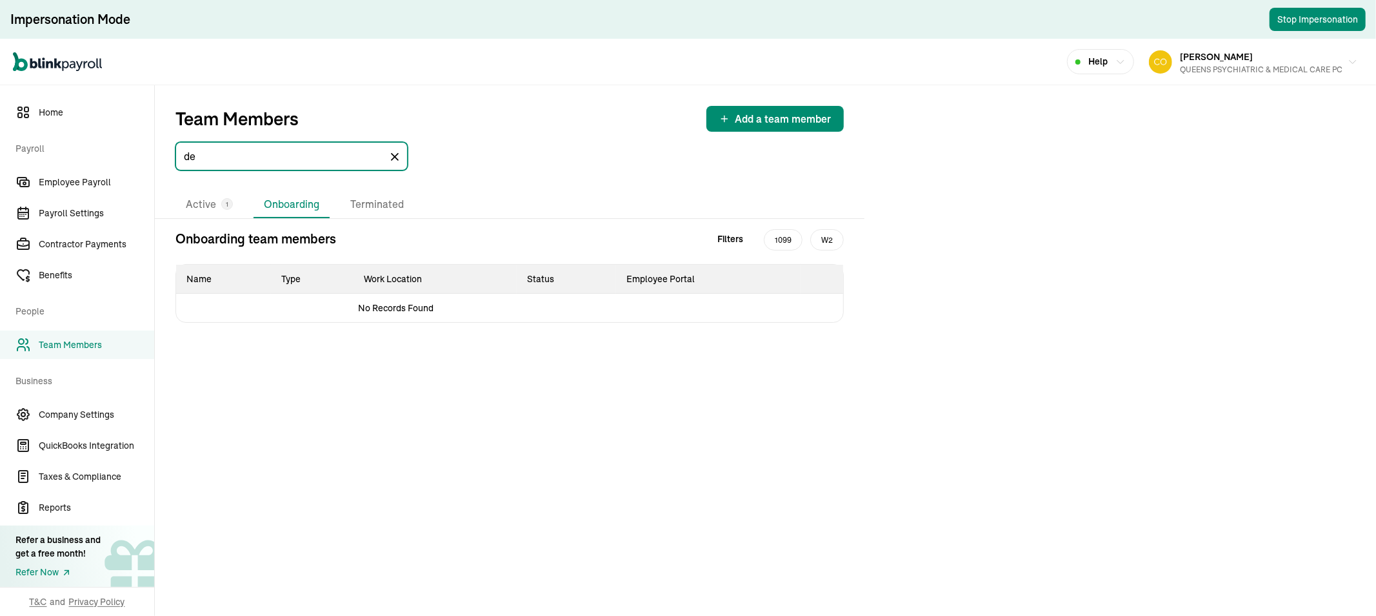
type input "d"
type input "n"
type input "p"
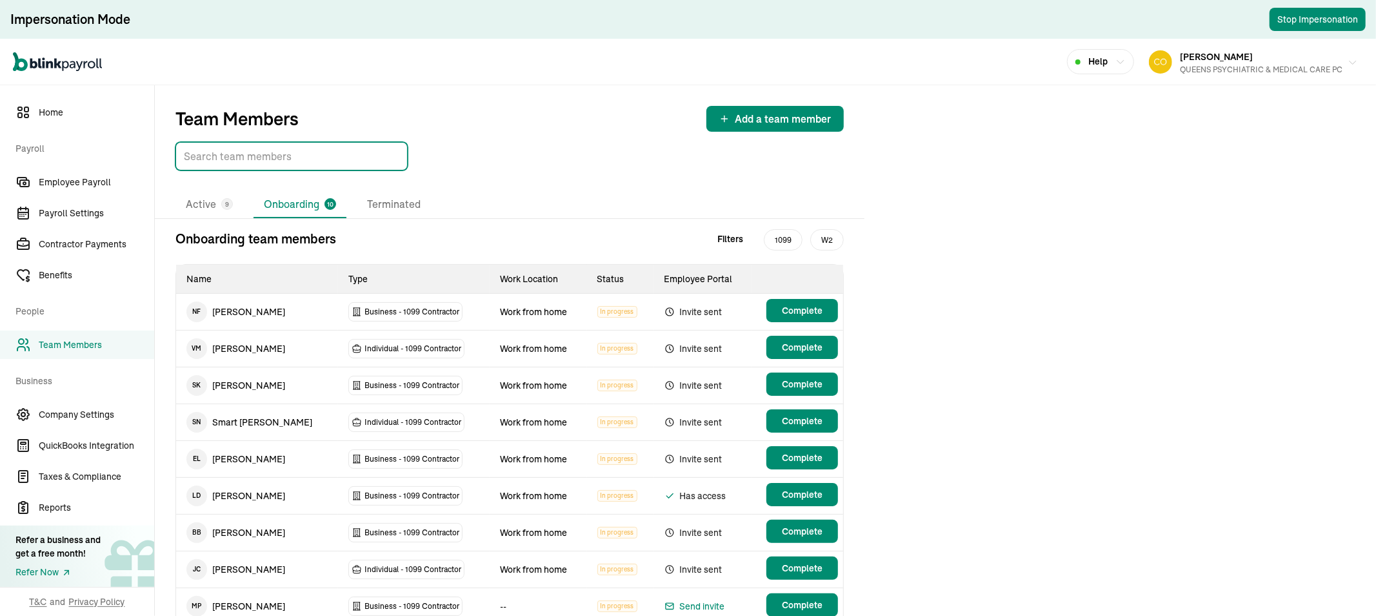
click at [1231, 74] on div "QUEENS PSYCHIATRIC & MEDICAL CARE PC" at bounding box center [1261, 70] width 163 height 12
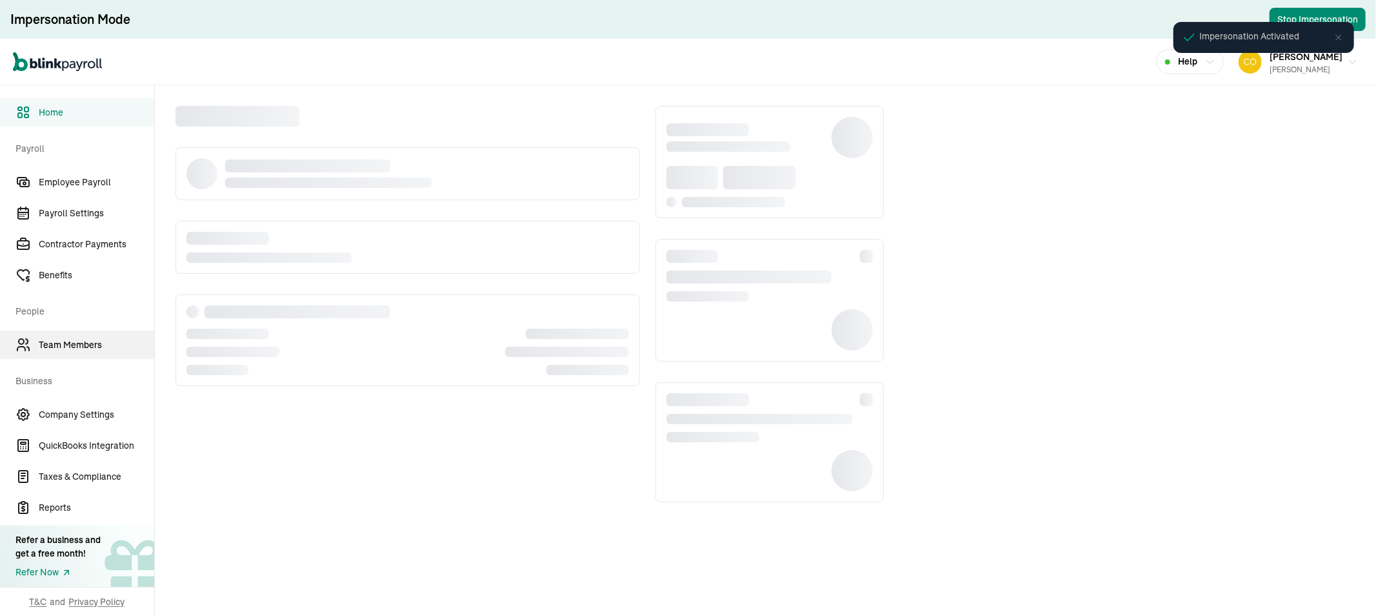
click at [89, 343] on span "Team Members" at bounding box center [96, 345] width 115 height 14
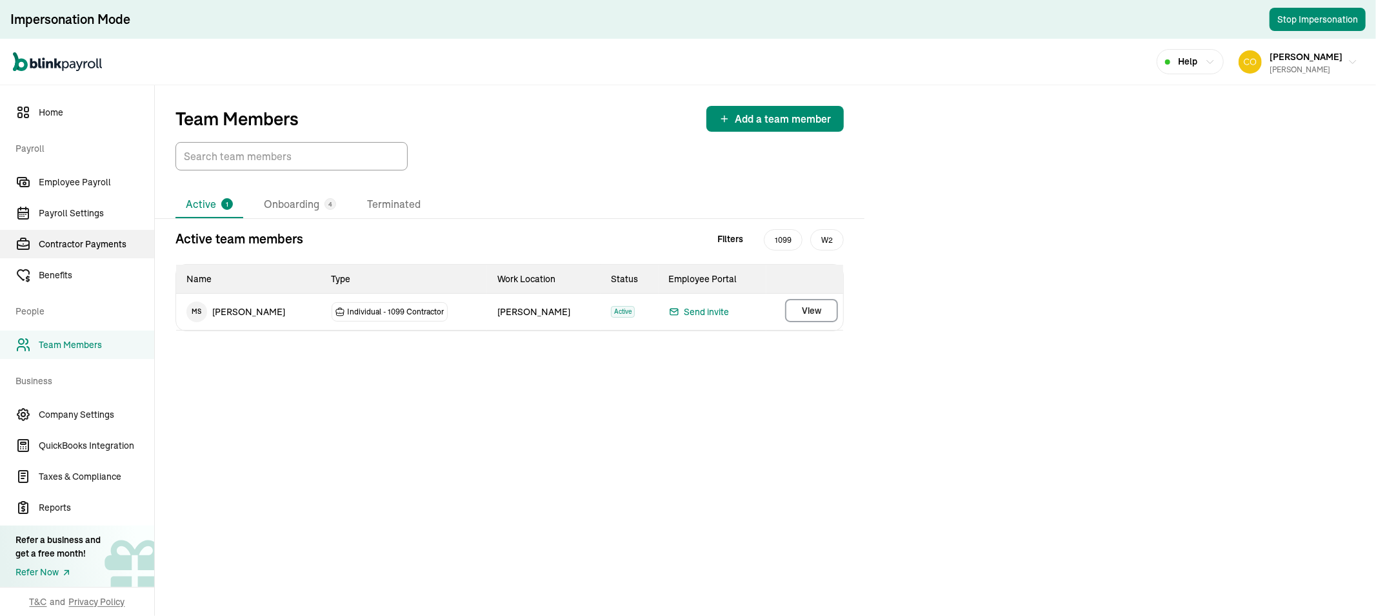
click at [81, 244] on span "Contractor Payments" at bounding box center [96, 244] width 115 height 14
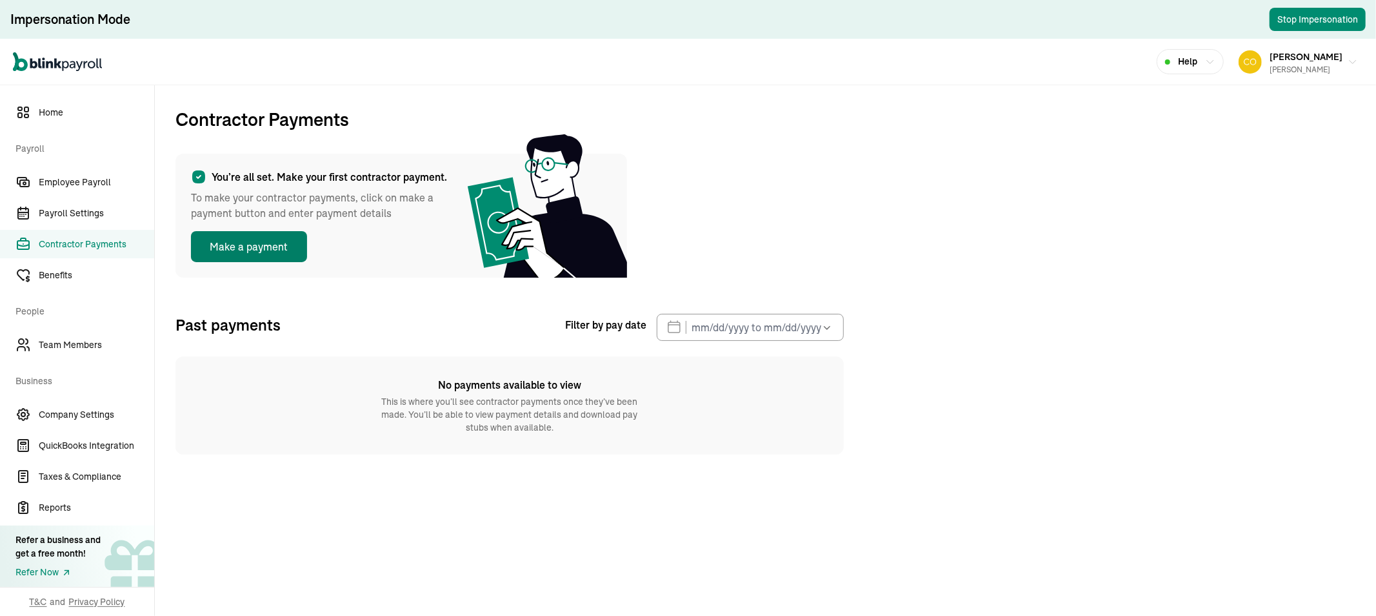
click at [254, 248] on button "Make a payment" at bounding box center [249, 246] width 116 height 31
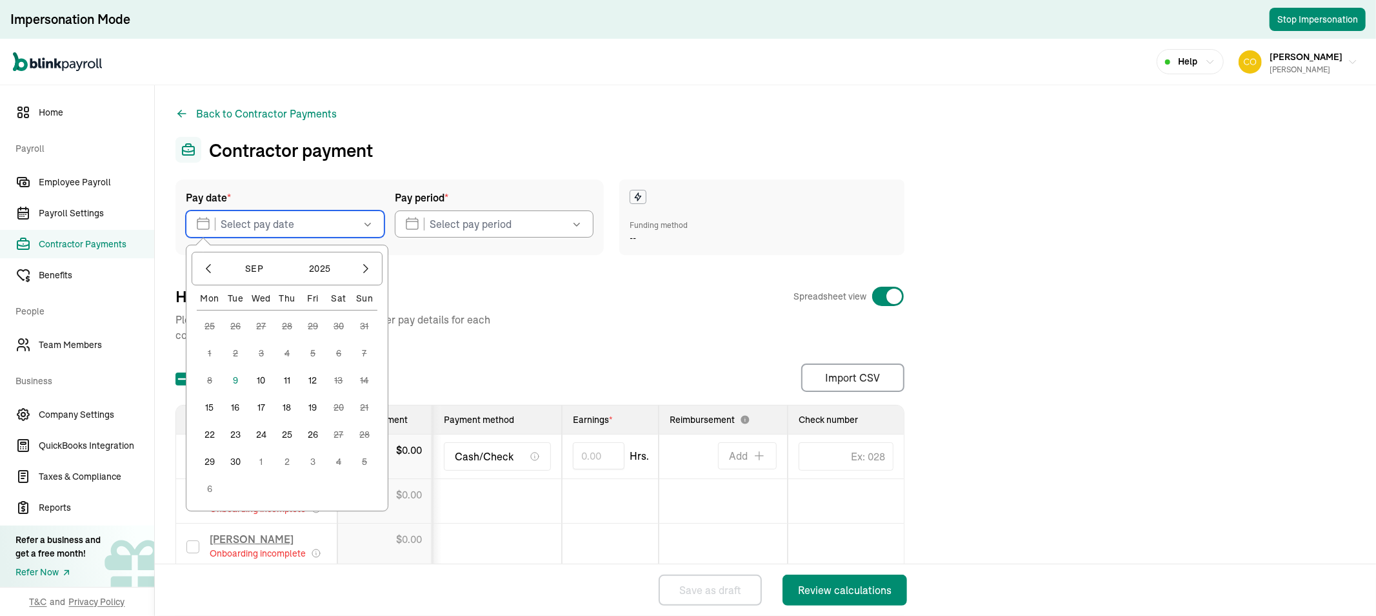
click at [254, 230] on input "text" at bounding box center [285, 223] width 199 height 27
click at [235, 381] on button "9" at bounding box center [236, 380] width 26 height 26
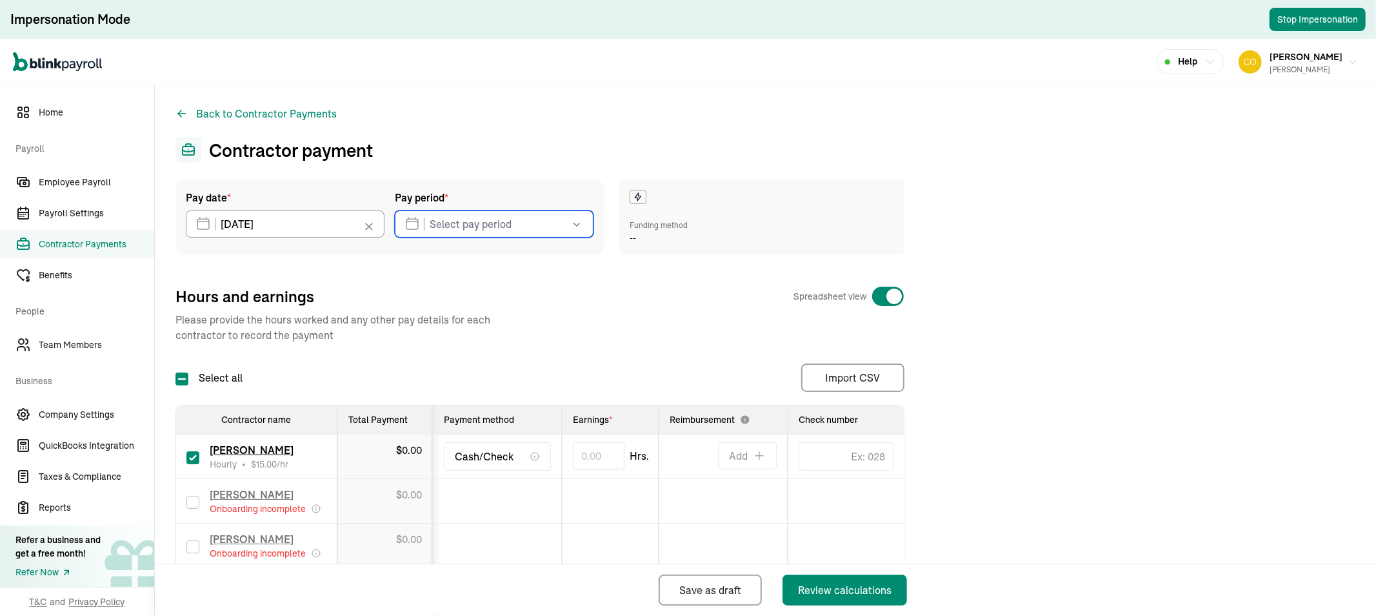
click at [454, 233] on input "text" at bounding box center [494, 223] width 199 height 27
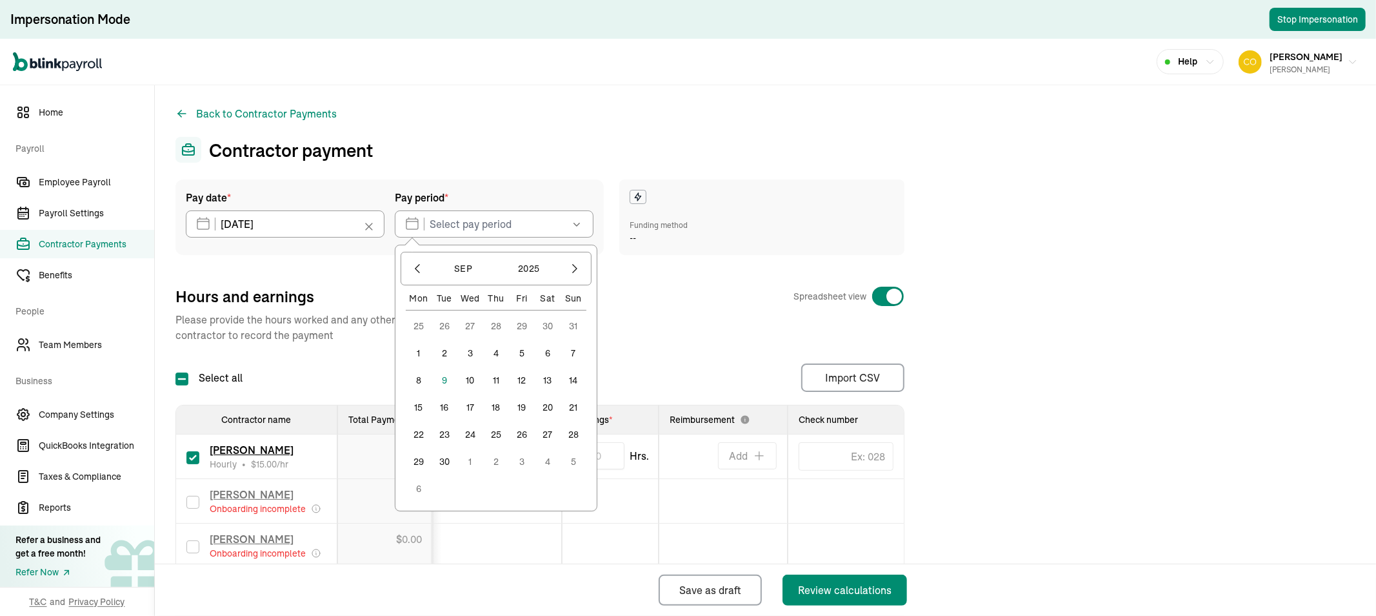
click at [423, 350] on button "1" at bounding box center [419, 353] width 26 height 26
click at [550, 350] on button "6" at bounding box center [548, 353] width 26 height 26
type input "[DATE] ~ [DATE]"
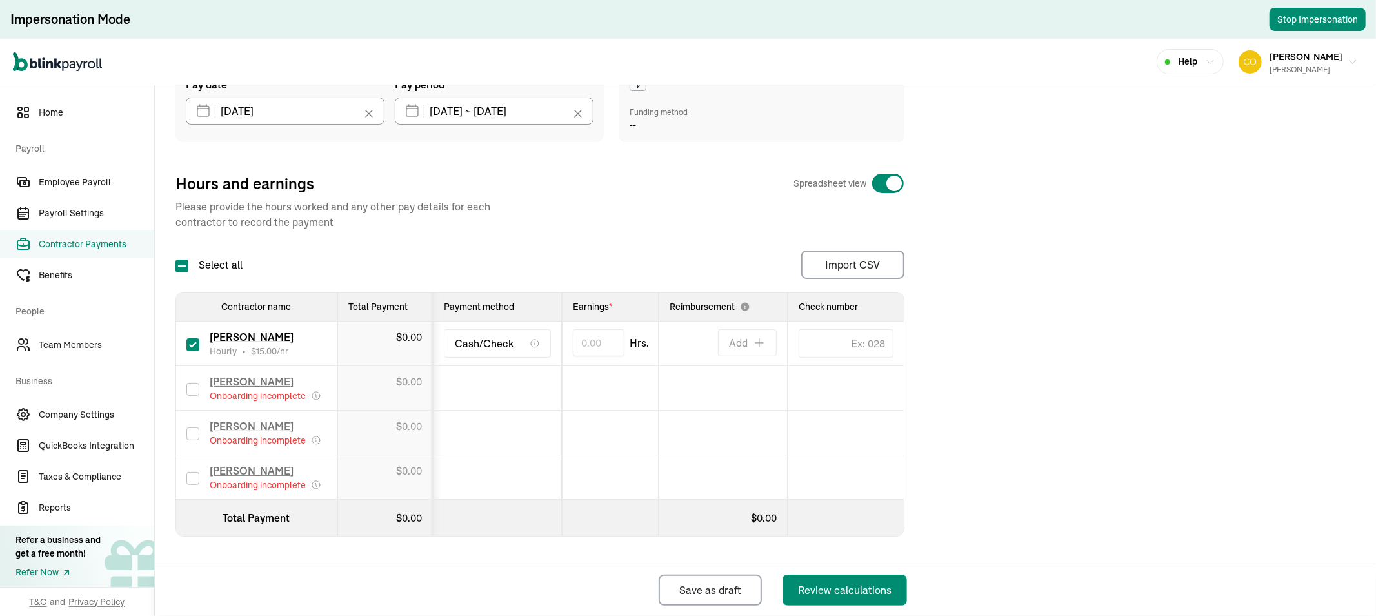
scroll to position [116, 0]
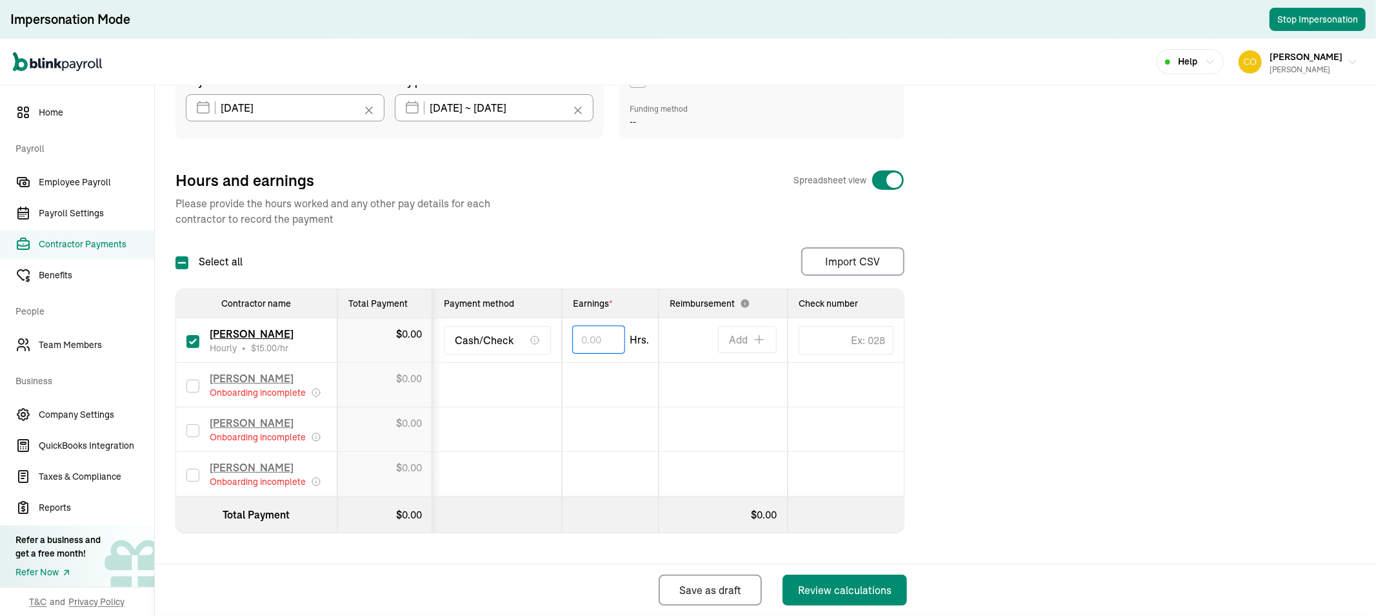
click at [596, 343] on input "text" at bounding box center [599, 339] width 52 height 27
click at [1013, 330] on div "Pay date * [DATE] [DATE] Mon Tue Wed Thu Fri Sat Sun 25 26 27 28 29 30 31 1 2 3…" at bounding box center [765, 303] width 1180 height 480
type input "8.00"
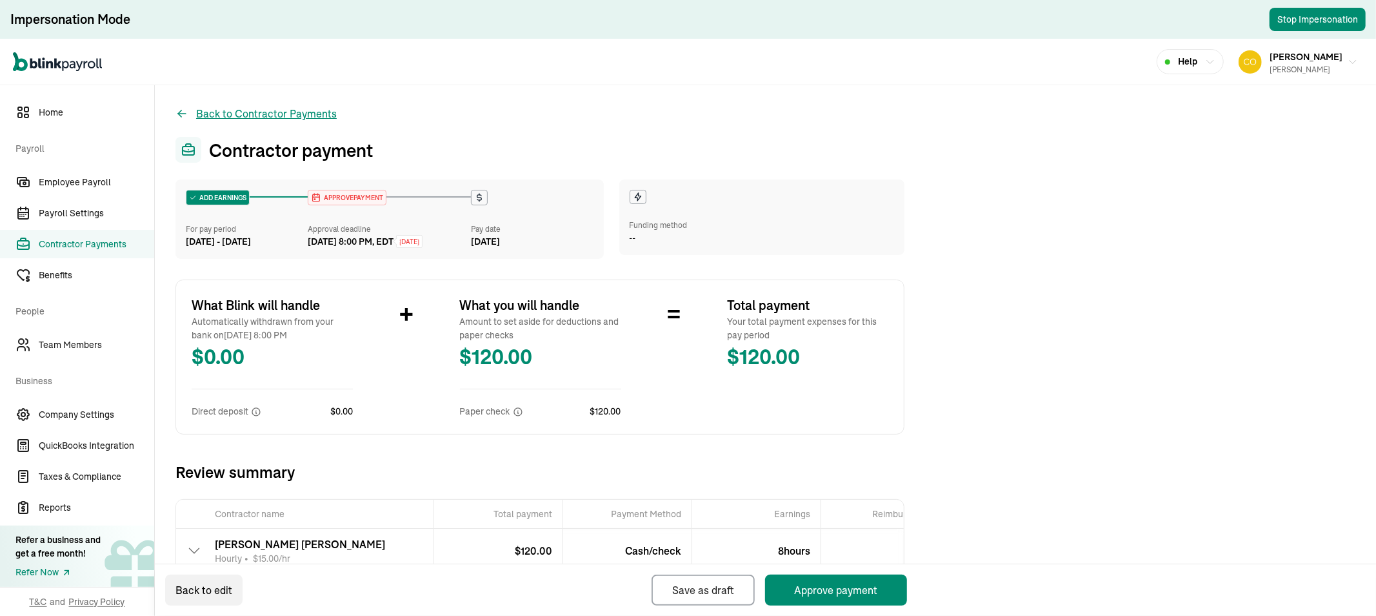
click at [187, 114] on icon at bounding box center [181, 113] width 13 height 13
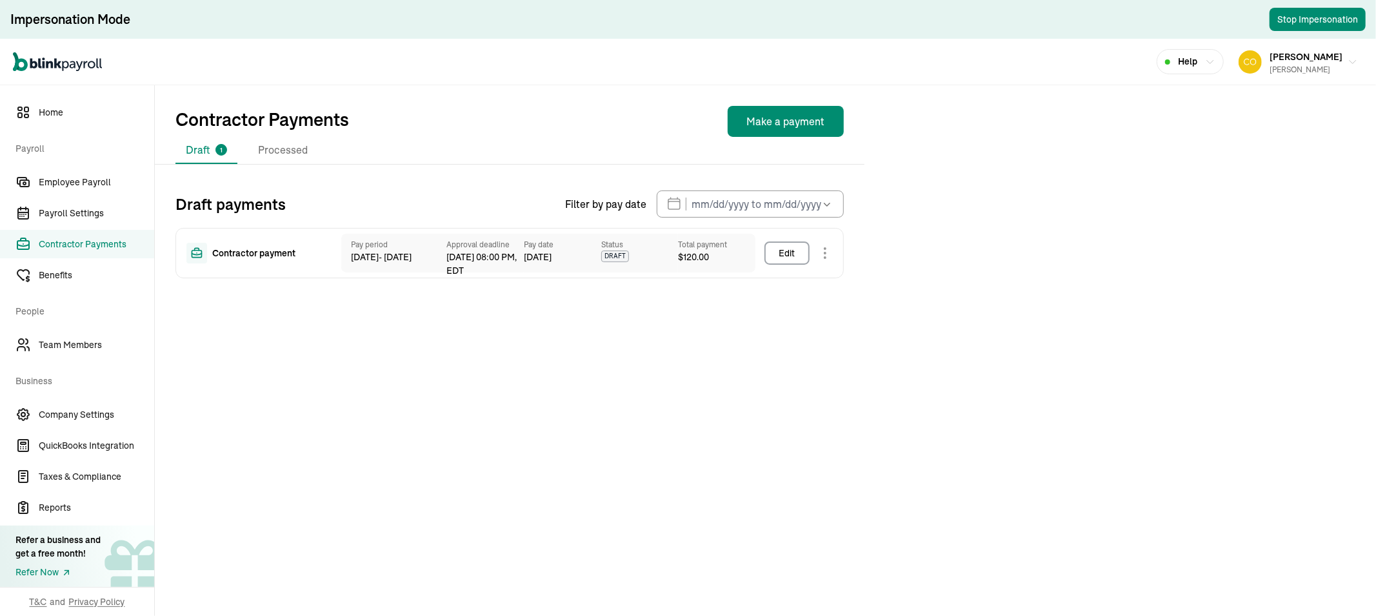
click at [81, 237] on span "Contractor Payments" at bounding box center [96, 244] width 115 height 14
click at [47, 111] on span "Home" at bounding box center [96, 113] width 115 height 14
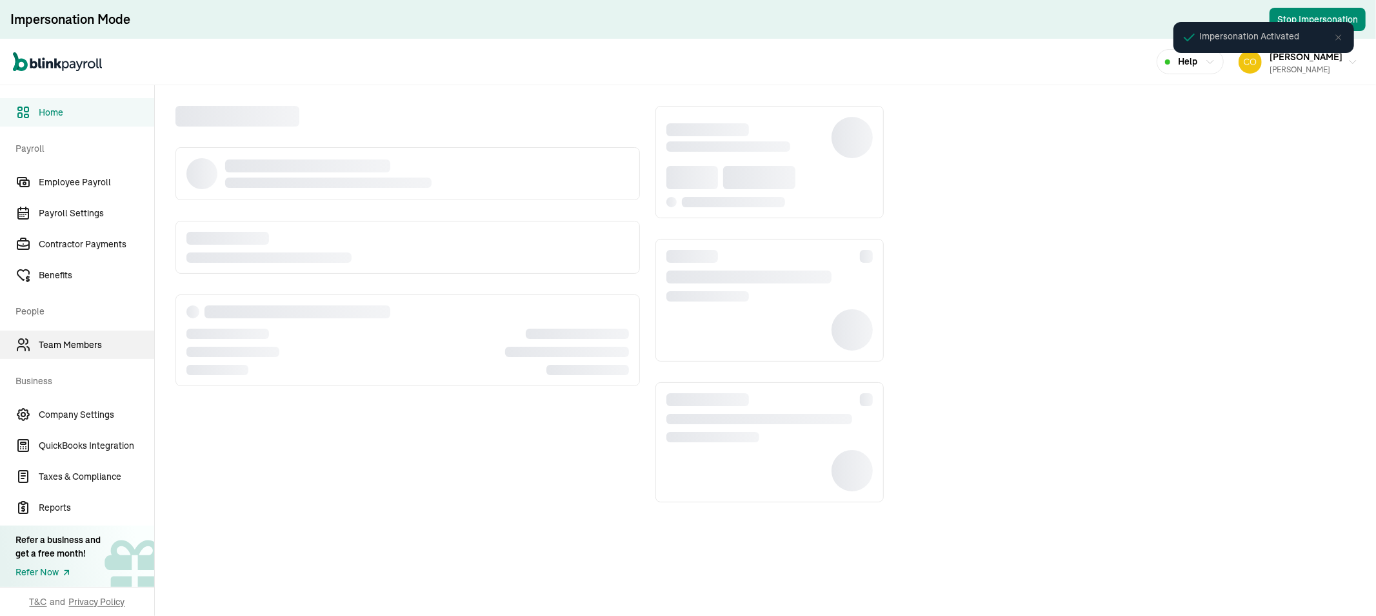
click at [89, 343] on span "Team Members" at bounding box center [96, 345] width 115 height 14
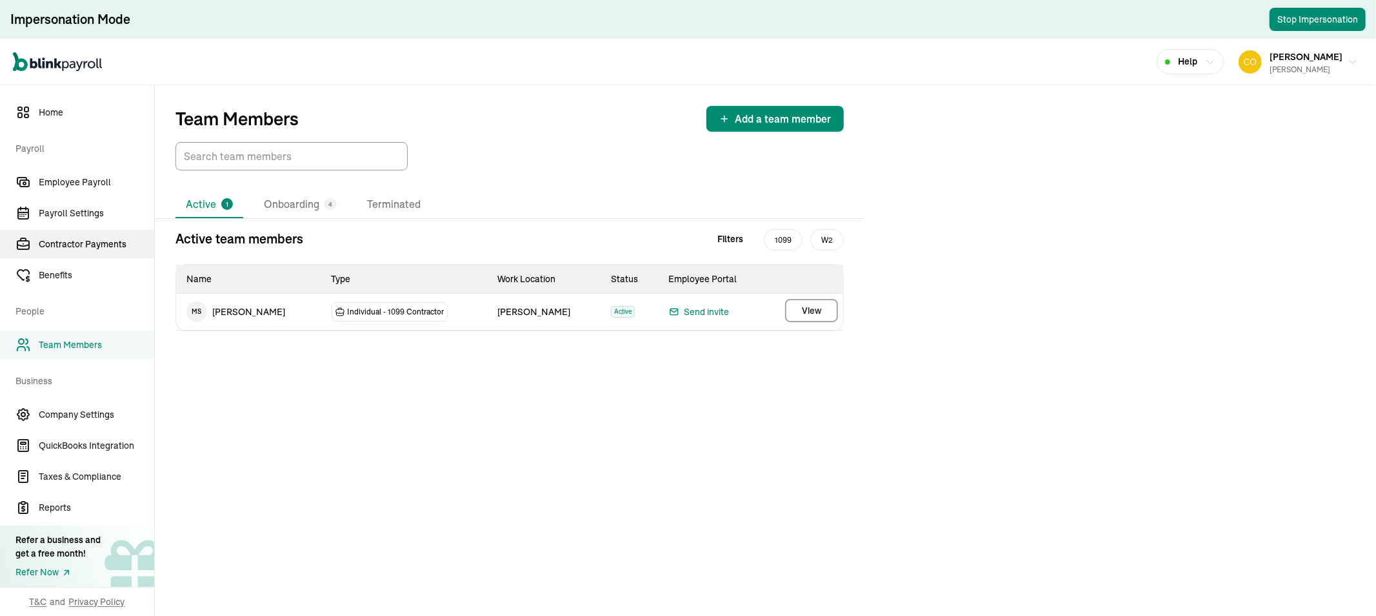
click at [81, 244] on span "Contractor Payments" at bounding box center [96, 244] width 115 height 14
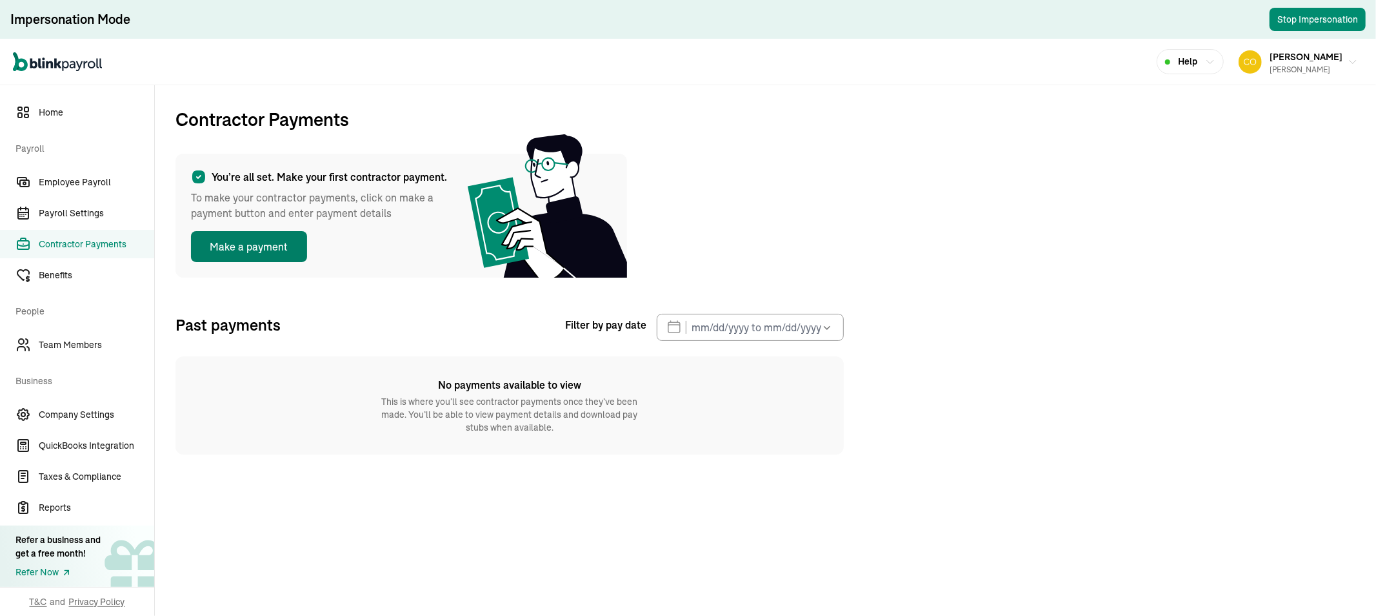
click at [254, 248] on button "Make a payment" at bounding box center [249, 246] width 116 height 31
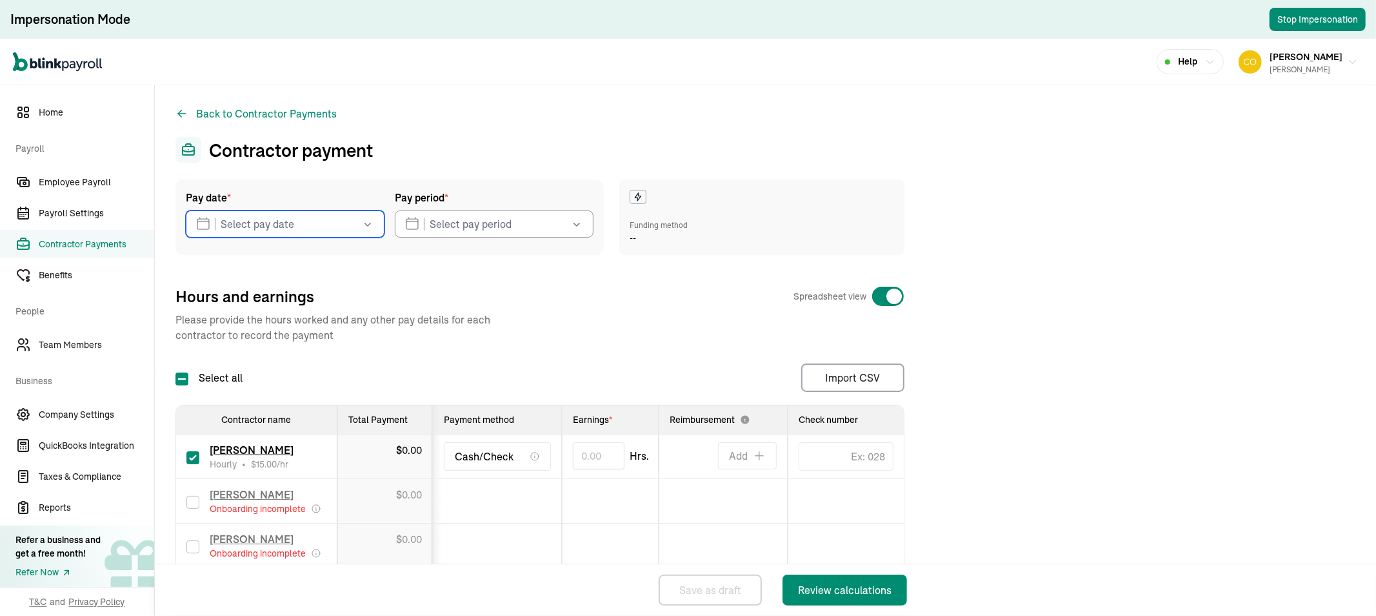
click at [254, 230] on input "text" at bounding box center [285, 223] width 199 height 27
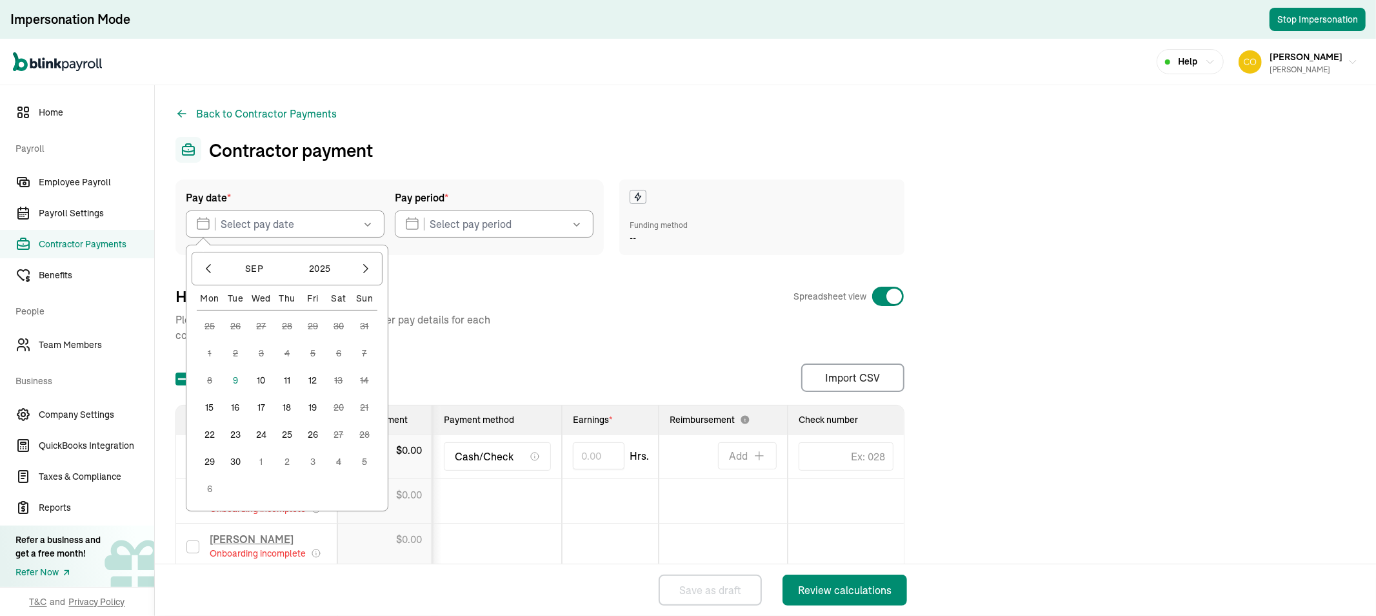
click at [235, 381] on button "9" at bounding box center [236, 380] width 26 height 26
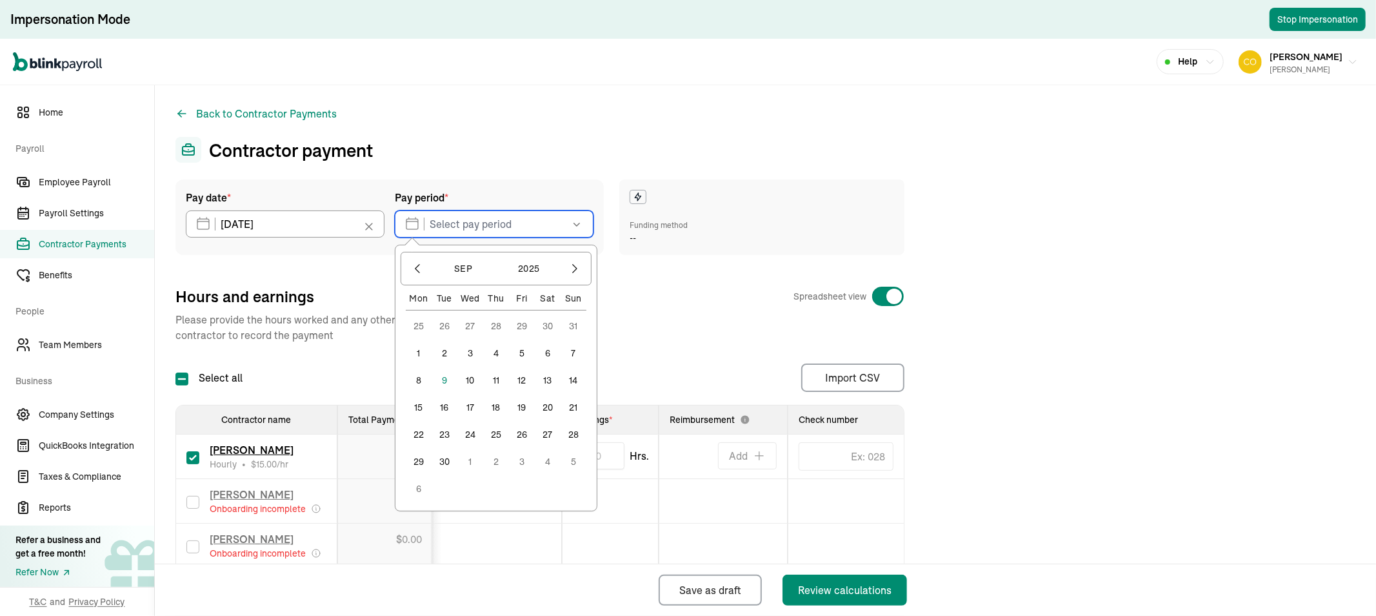
click at [454, 233] on input "text" at bounding box center [494, 223] width 199 height 27
click at [423, 350] on button "1" at bounding box center [419, 353] width 26 height 26
click at [550, 350] on button "6" at bounding box center [548, 353] width 26 height 26
type input "[DATE] ~ [DATE]"
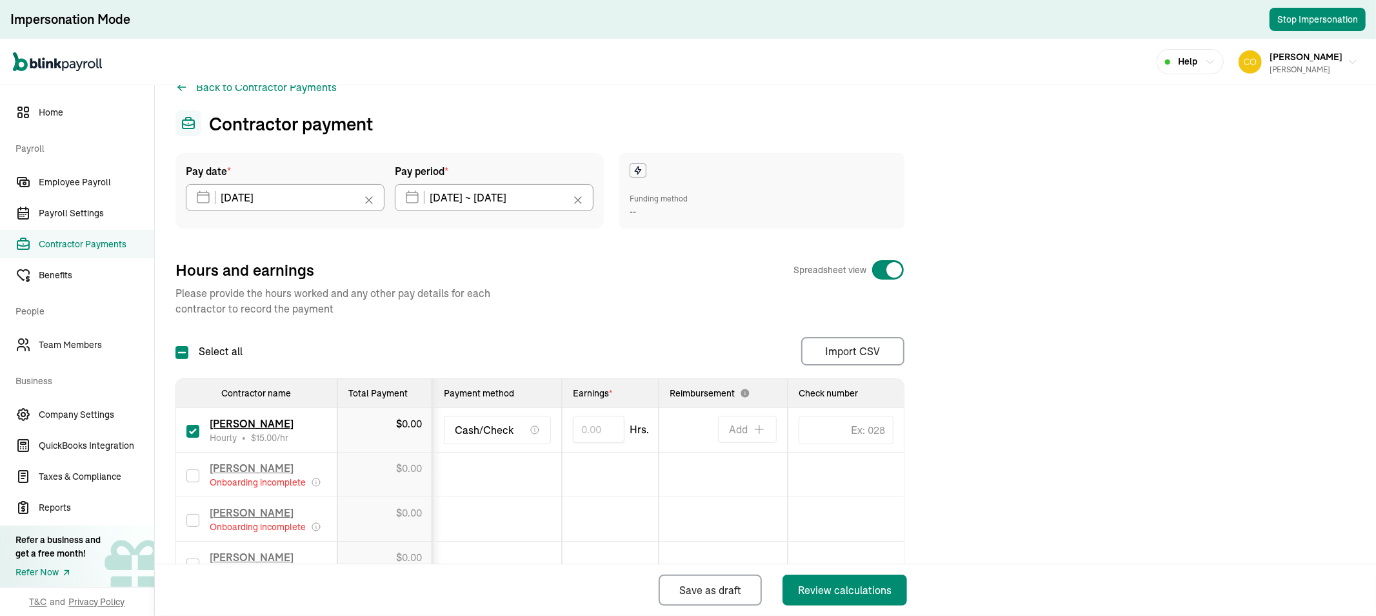
scroll to position [116, 0]
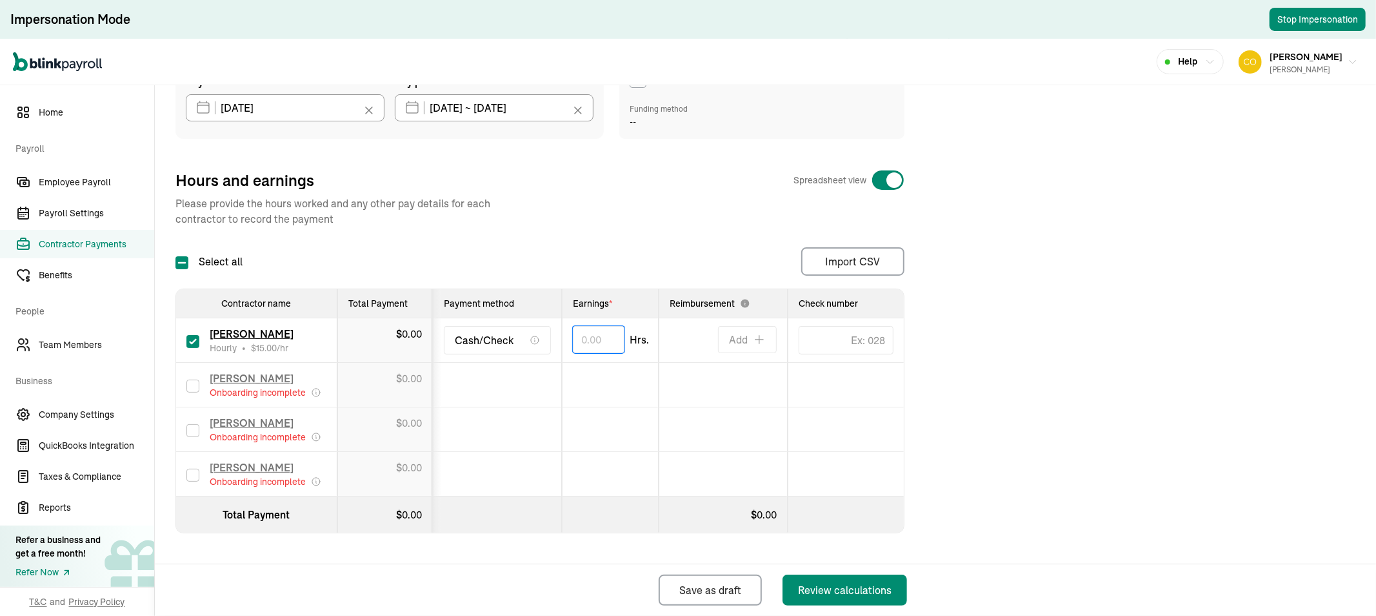
click at [596, 343] on input "text" at bounding box center [599, 339] width 52 height 27
click at [1013, 330] on div "Pay date * [DATE] [DATE] Mon Tue Wed Thu Fri Sat Sun 25 26 27 28 29 30 31 1 2 3…" at bounding box center [765, 303] width 1180 height 480
type input "8.00"
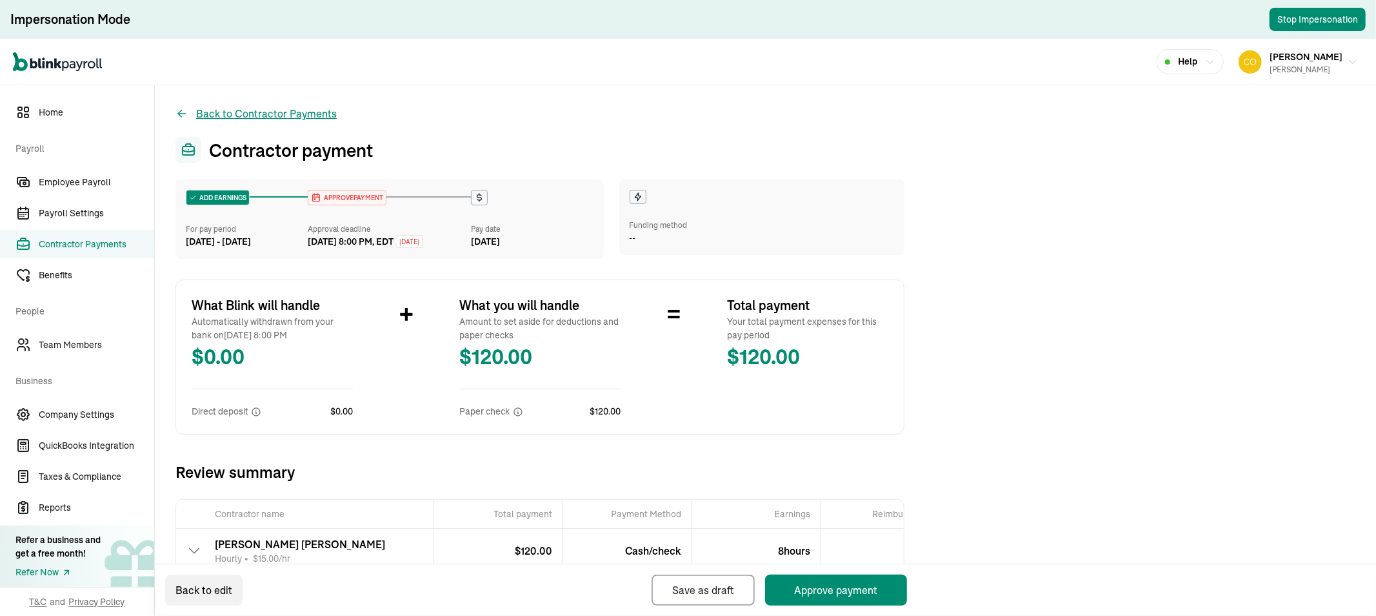
click at [187, 114] on icon at bounding box center [181, 113] width 13 height 13
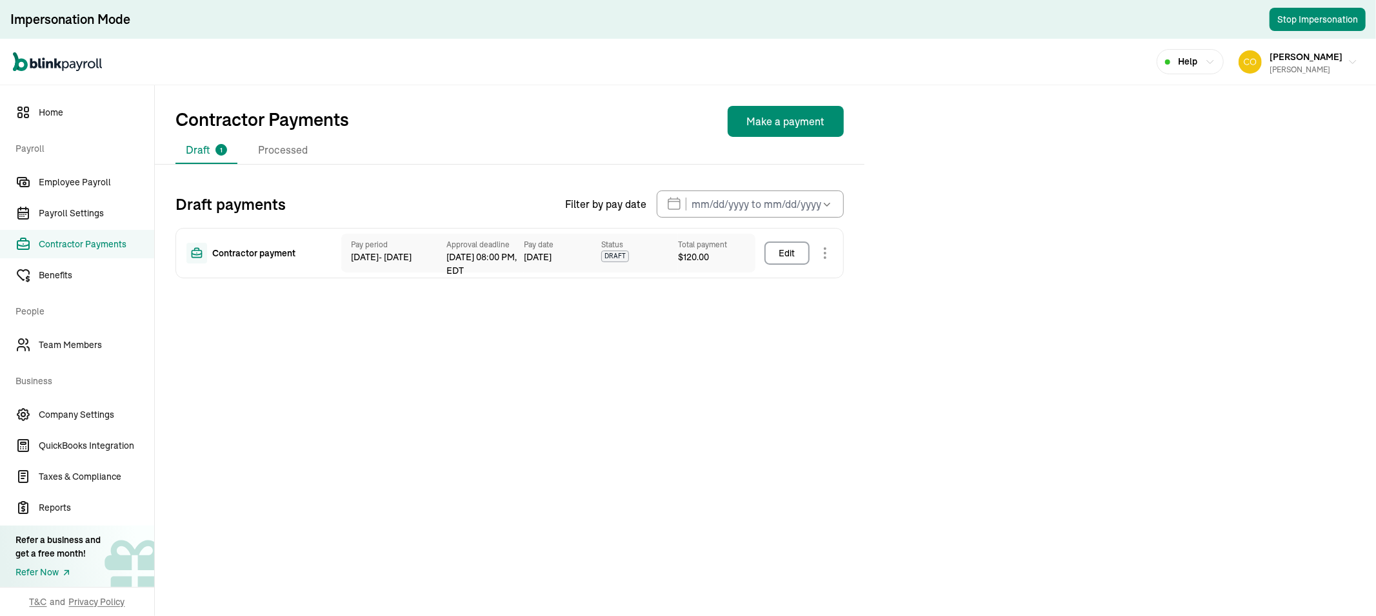
click at [81, 237] on span "Contractor Payments" at bounding box center [96, 244] width 115 height 14
click at [47, 111] on span "Home" at bounding box center [96, 113] width 115 height 14
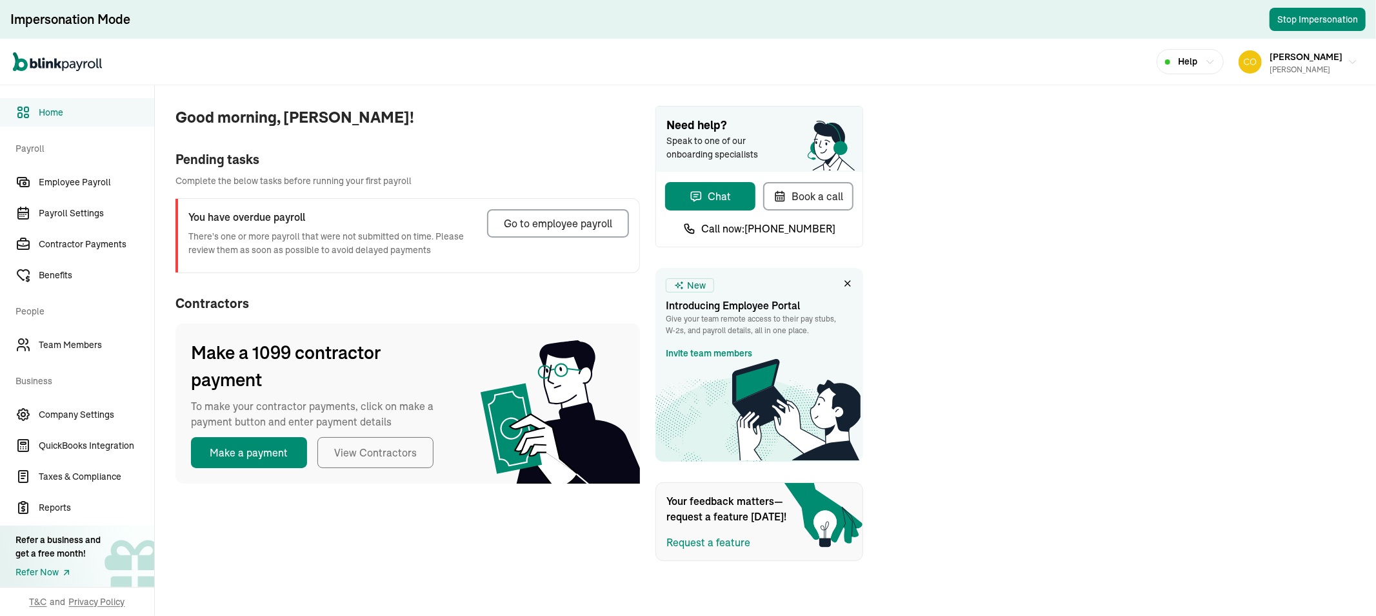
click at [1325, 80] on div "Open main menu Help Sara Begelton SARA V HARRIS" at bounding box center [688, 62] width 1376 height 46
click at [1327, 58] on span "[PERSON_NAME]" at bounding box center [1306, 57] width 73 height 12
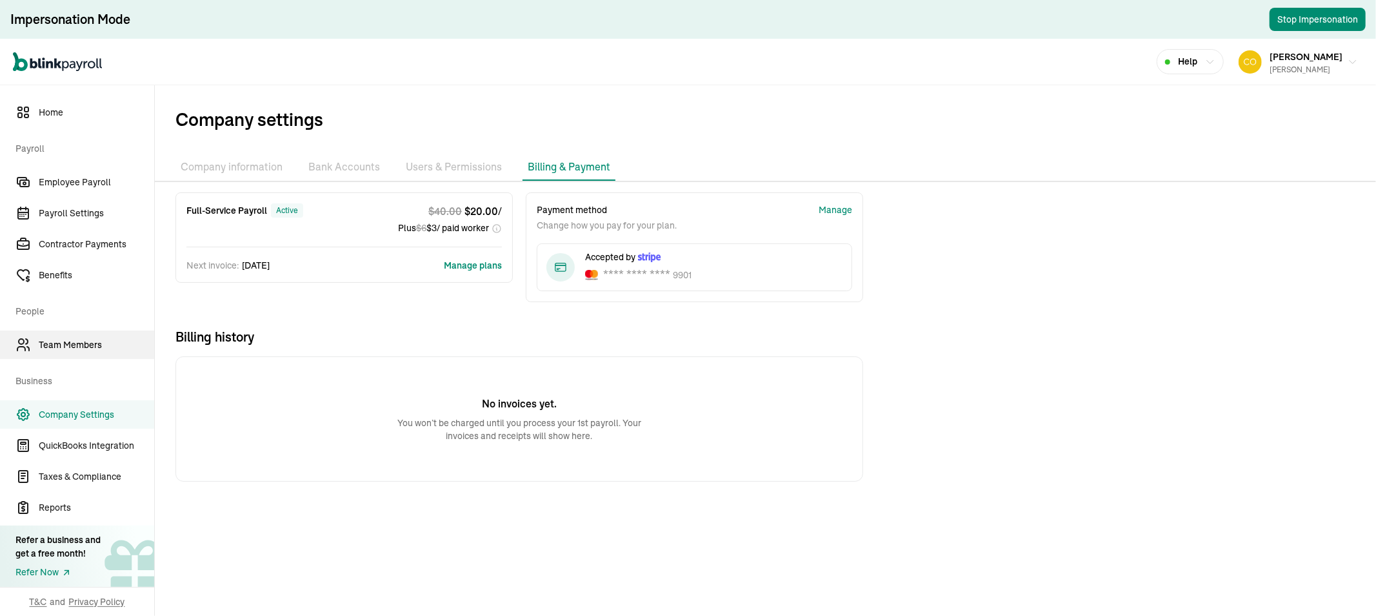
click at [60, 349] on span "Team Members" at bounding box center [96, 345] width 115 height 14
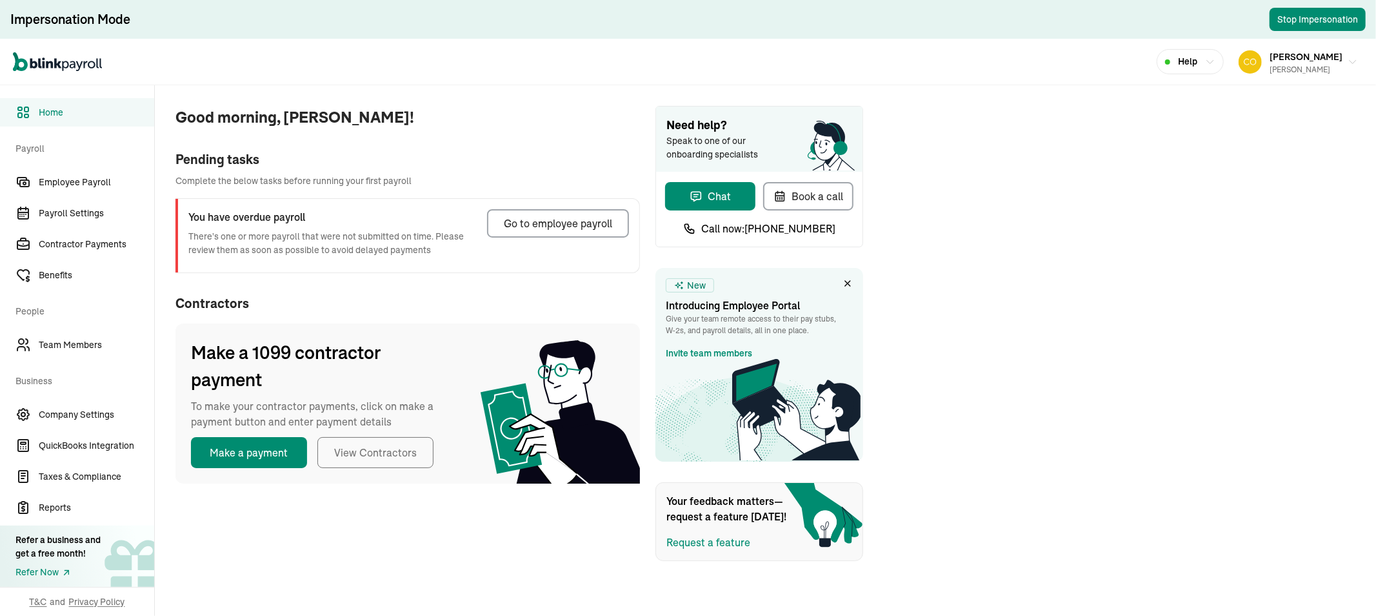
click at [1325, 80] on div "Open main menu Help Sara Begelton SARA V HARRIS" at bounding box center [688, 62] width 1376 height 46
click at [1327, 58] on span "[PERSON_NAME]" at bounding box center [1306, 57] width 73 height 12
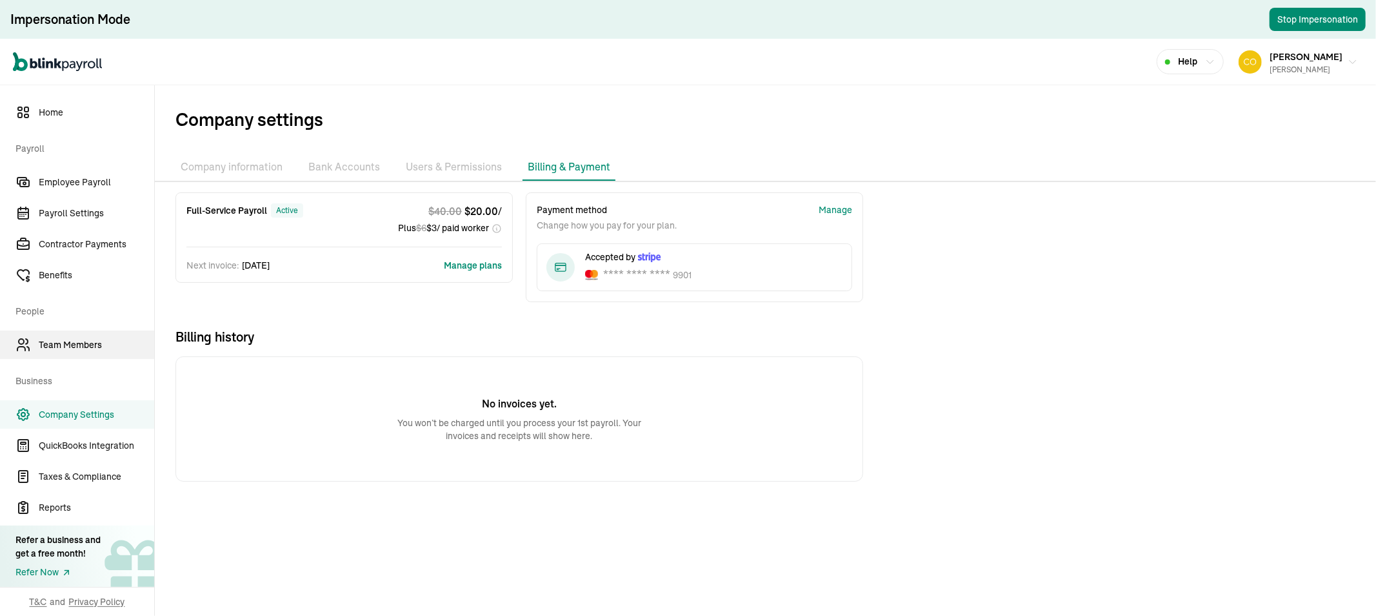
click at [60, 349] on span "Team Members" at bounding box center [96, 345] width 115 height 14
